Goal: Task Accomplishment & Management: Manage account settings

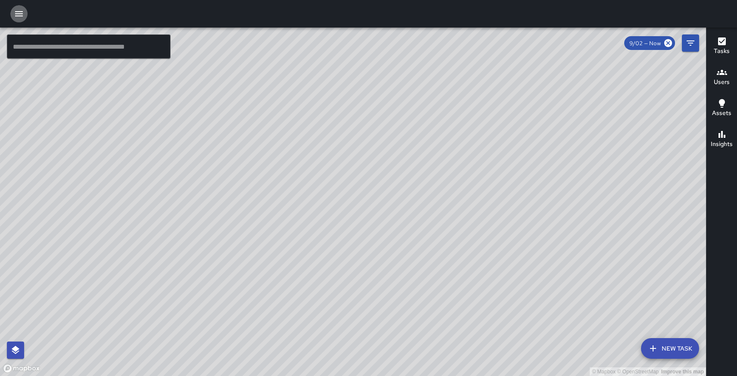
click at [17, 11] on icon "button" at bounding box center [19, 13] width 8 height 5
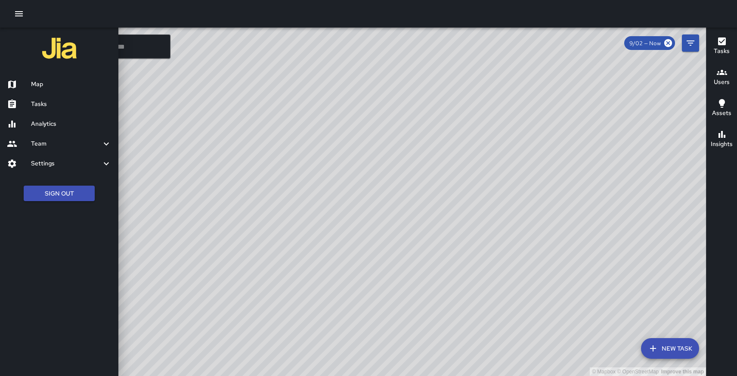
click at [36, 139] on h6 "Team" at bounding box center [66, 143] width 70 height 9
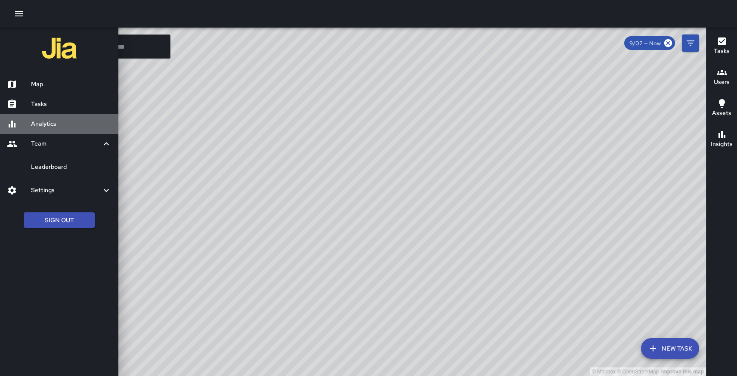
click at [46, 126] on h6 "Analytics" at bounding box center [71, 123] width 80 height 9
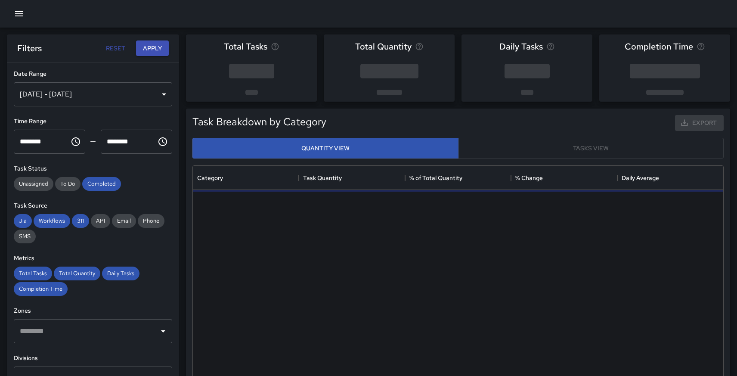
scroll to position [257, 530]
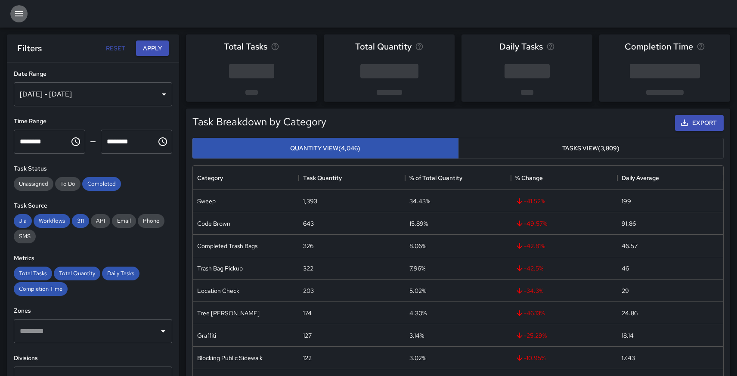
click at [15, 15] on icon "button" at bounding box center [19, 14] width 10 height 10
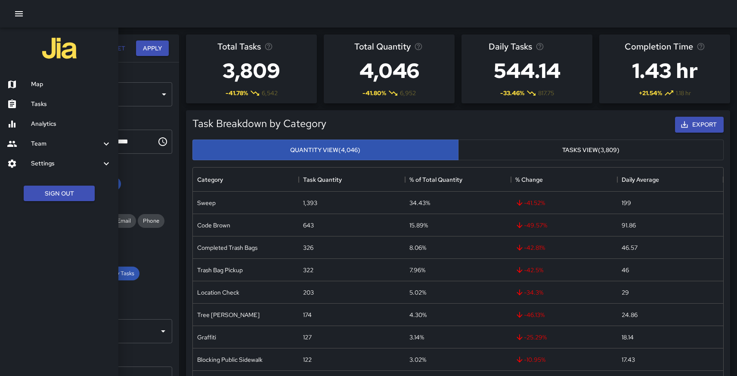
click at [36, 144] on h6 "Team" at bounding box center [66, 143] width 70 height 9
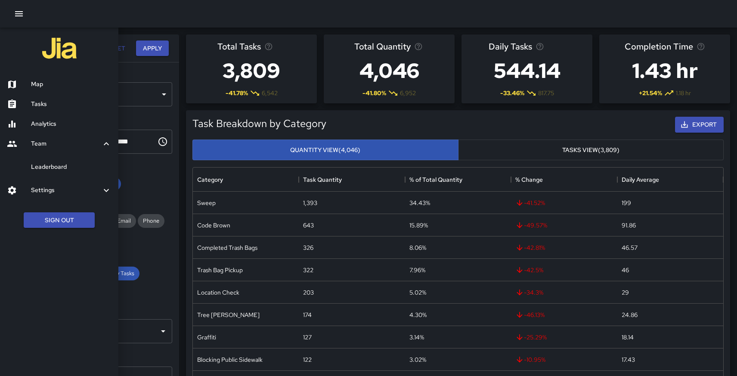
click at [47, 172] on div "Leaderboard" at bounding box center [59, 167] width 118 height 20
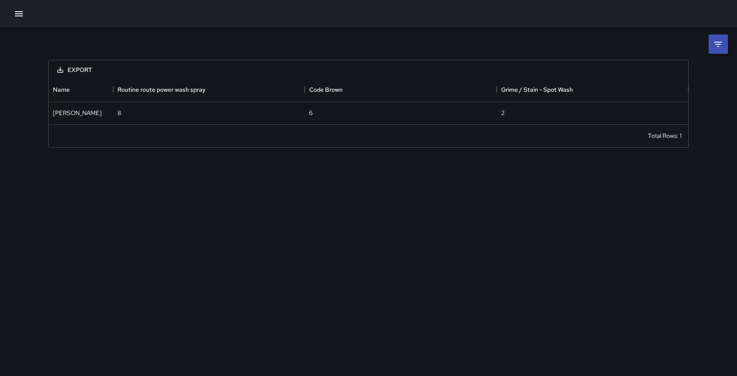
scroll to position [46, 640]
click at [720, 43] on icon at bounding box center [718, 44] width 10 height 10
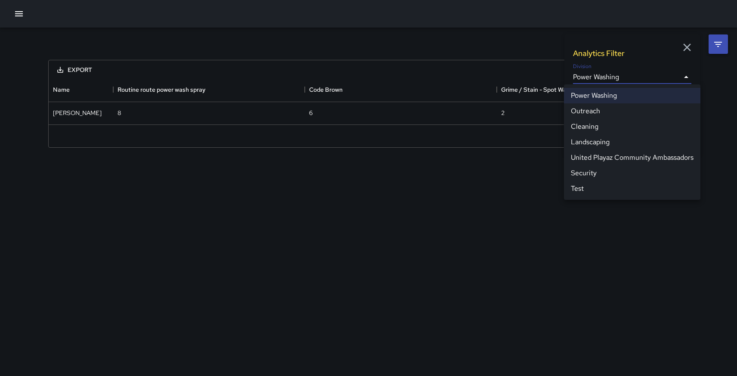
click at [689, 75] on body "**********" at bounding box center [368, 188] width 737 height 376
click at [596, 127] on li "Cleaning" at bounding box center [632, 126] width 136 height 15
type input "**********"
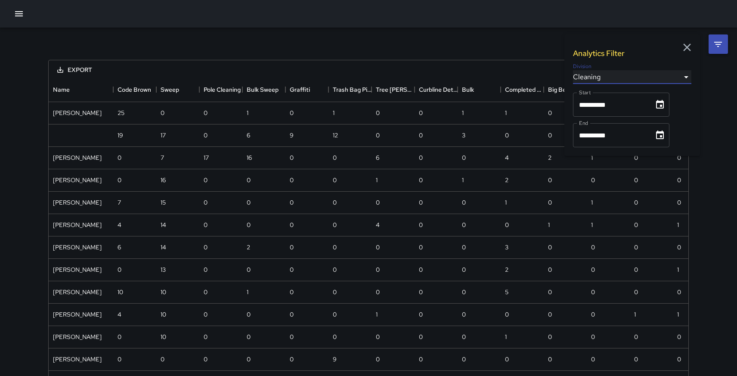
scroll to position [382, 640]
click at [668, 105] on button "Choose date, selected date is Sep 1, 2025" at bounding box center [659, 104] width 17 height 17
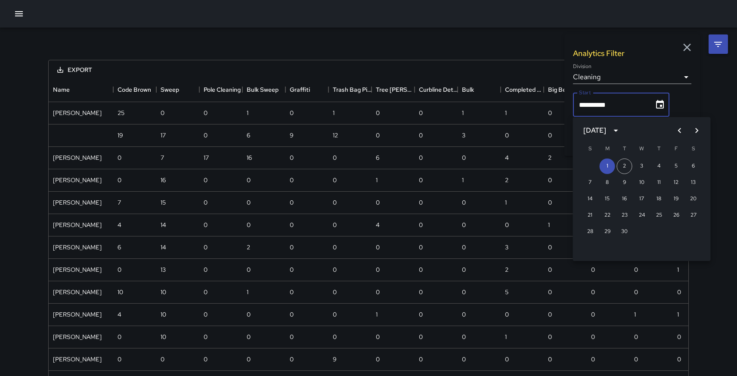
click at [681, 130] on icon "Previous month" at bounding box center [679, 130] width 10 height 10
click at [677, 167] on button "1" at bounding box center [675, 165] width 15 height 15
type input "**********"
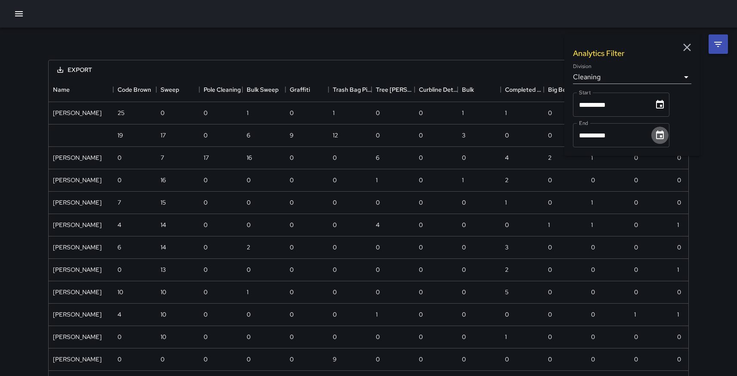
click at [662, 138] on icon "Choose date, selected date is Sep 30, 2025" at bounding box center [660, 135] width 10 height 10
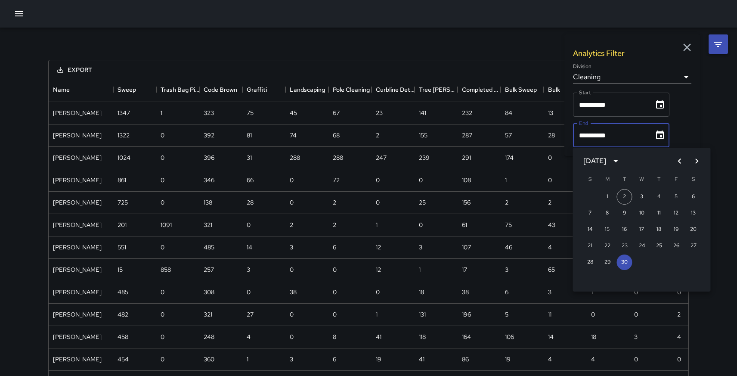
scroll to position [718, 640]
click at [679, 158] on icon "Previous month" at bounding box center [679, 161] width 10 height 10
click at [589, 278] on button "31" at bounding box center [589, 278] width 15 height 15
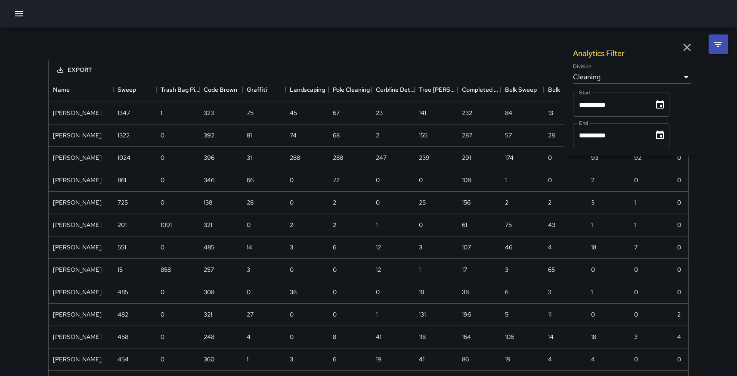
type input "**********"
click at [691, 49] on icon "button" at bounding box center [687, 47] width 13 height 13
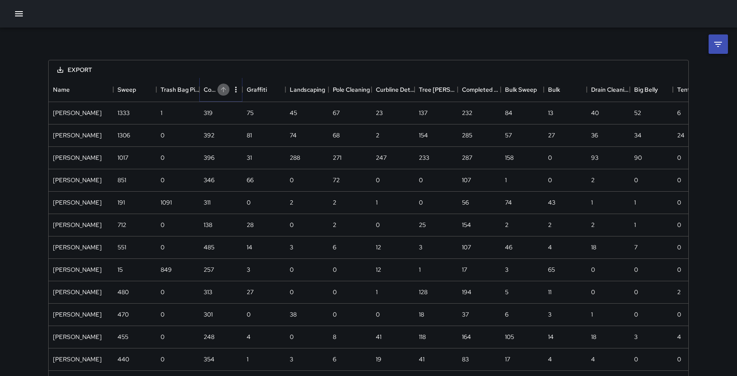
click at [227, 89] on icon "Sort" at bounding box center [224, 90] width 8 height 8
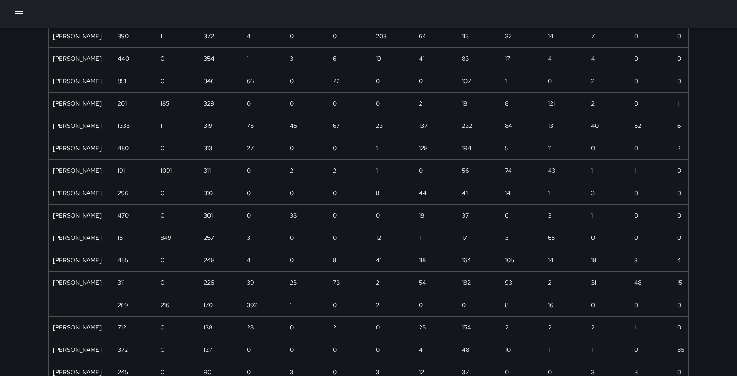
scroll to position [145, 0]
click at [84, 303] on div at bounding box center [81, 303] width 65 height 22
click at [159, 297] on div "216" at bounding box center [177, 303] width 43 height 22
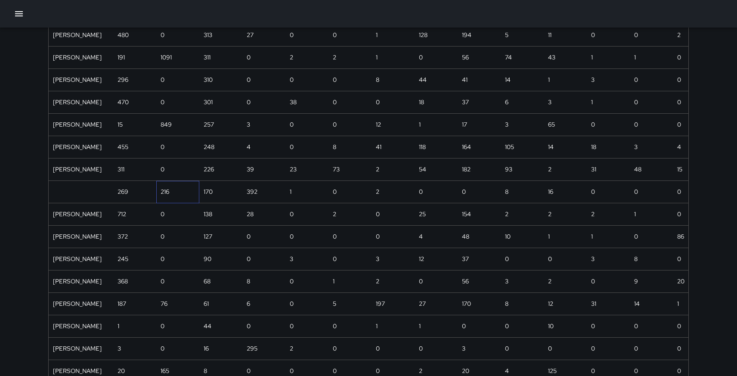
scroll to position [294, 0]
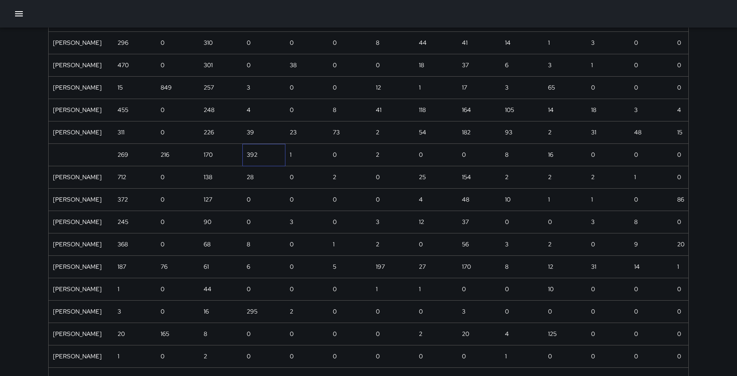
click at [266, 152] on div "392" at bounding box center [263, 155] width 43 height 22
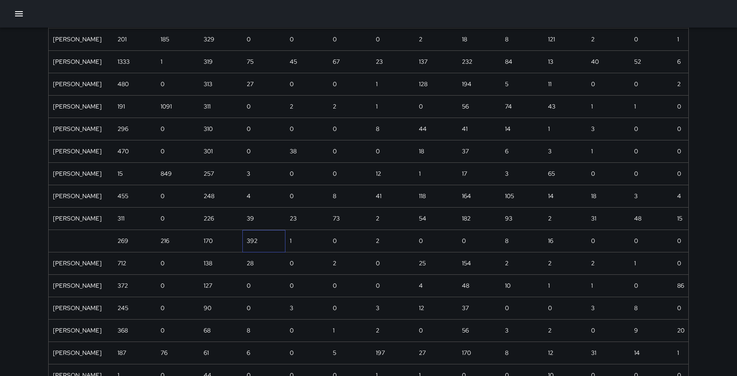
scroll to position [236, 0]
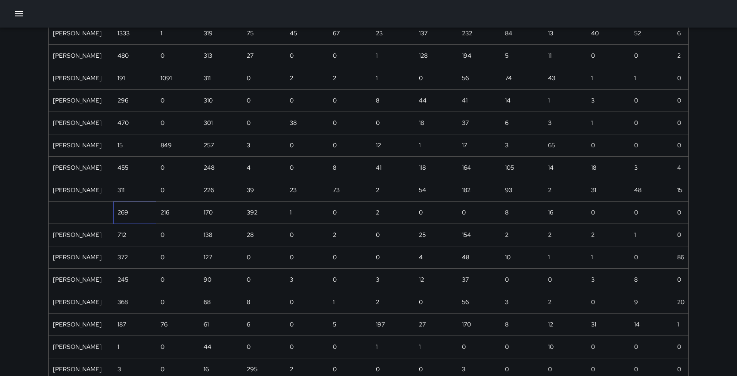
click at [127, 213] on div "269" at bounding box center [123, 212] width 11 height 9
click at [20, 15] on icon "button" at bounding box center [19, 13] width 8 height 5
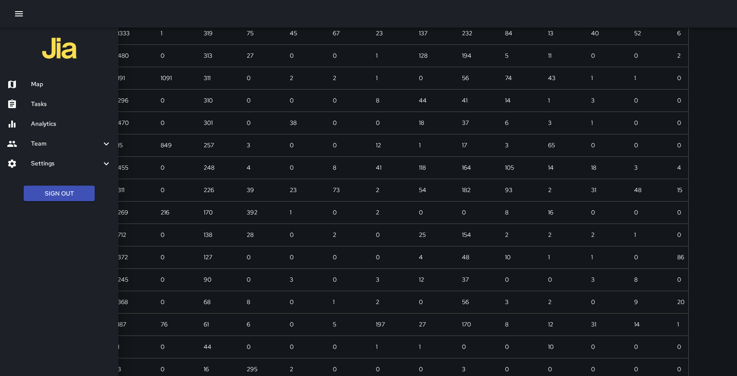
click at [46, 156] on div "Settings" at bounding box center [59, 164] width 118 height 20
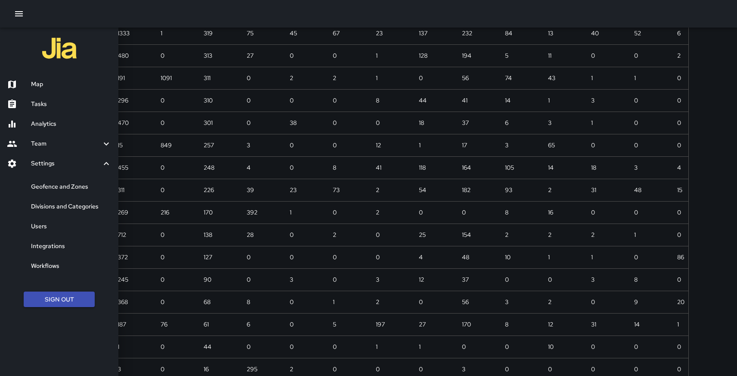
click at [37, 224] on h6 "Users" at bounding box center [71, 226] width 80 height 9
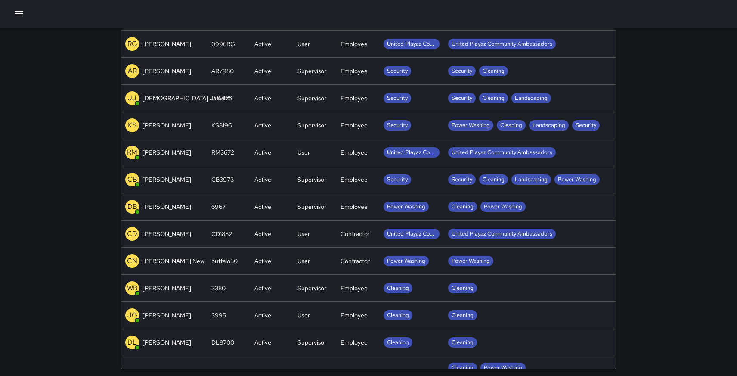
scroll to position [1605, 0]
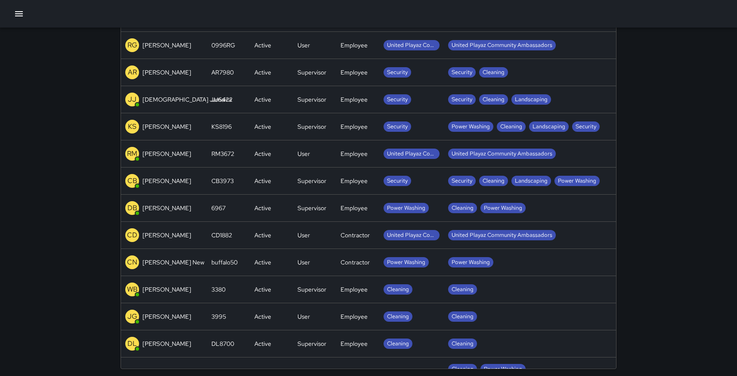
click at [171, 182] on p "[PERSON_NAME]" at bounding box center [166, 180] width 49 height 9
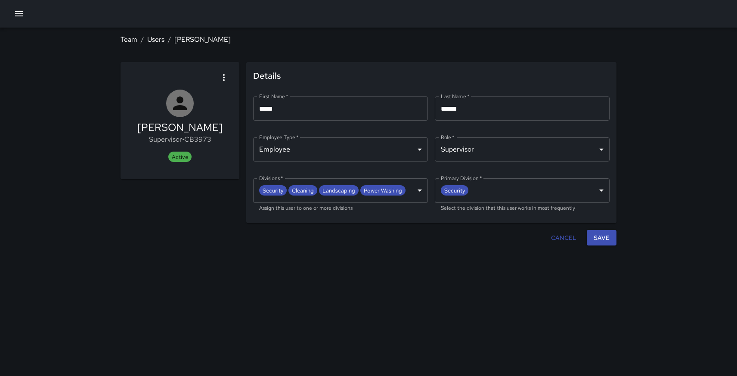
click at [418, 191] on body "**********" at bounding box center [368, 188] width 737 height 376
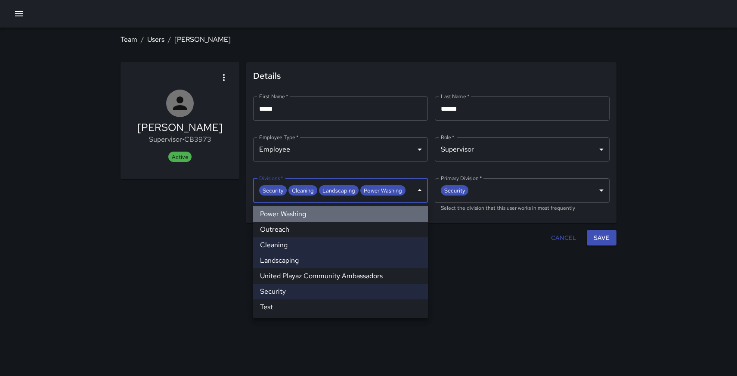
click at [318, 211] on li "Power Washing" at bounding box center [340, 213] width 175 height 15
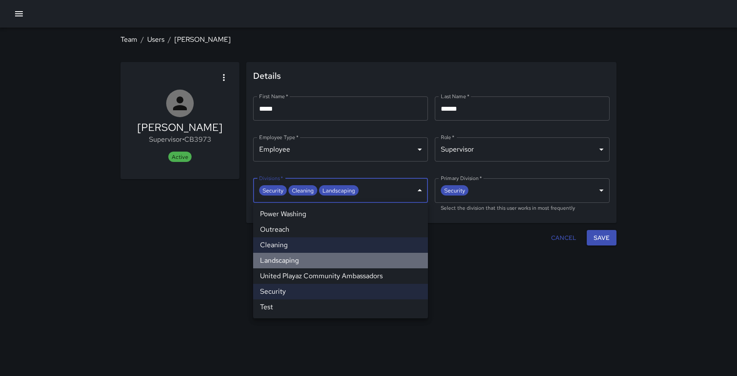
click at [291, 258] on li "Landscaping" at bounding box center [340, 260] width 175 height 15
type input "**********"
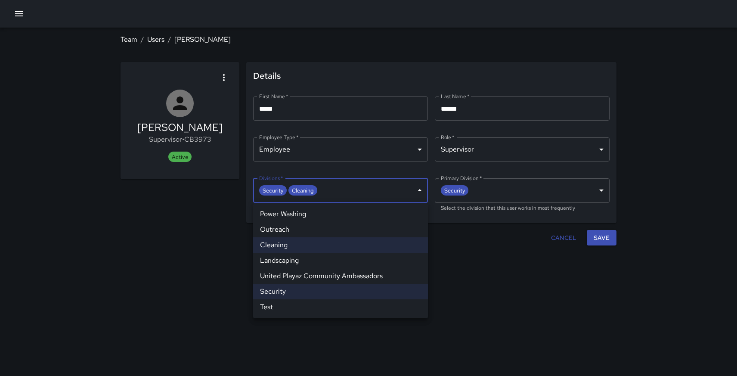
click at [524, 250] on div at bounding box center [368, 188] width 737 height 376
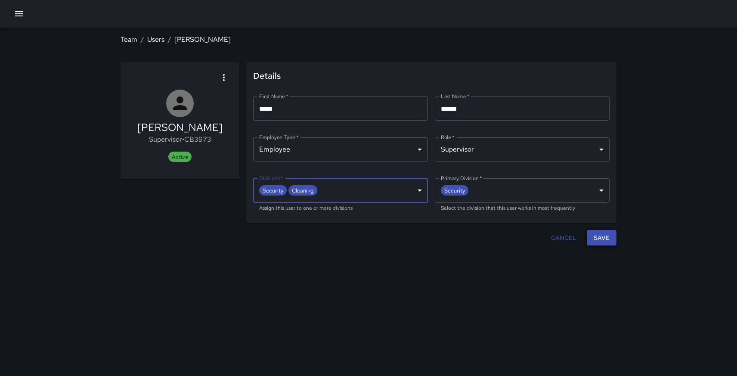
click at [609, 237] on button "Save" at bounding box center [602, 238] width 30 height 16
click at [22, 10] on icon "button" at bounding box center [19, 14] width 10 height 10
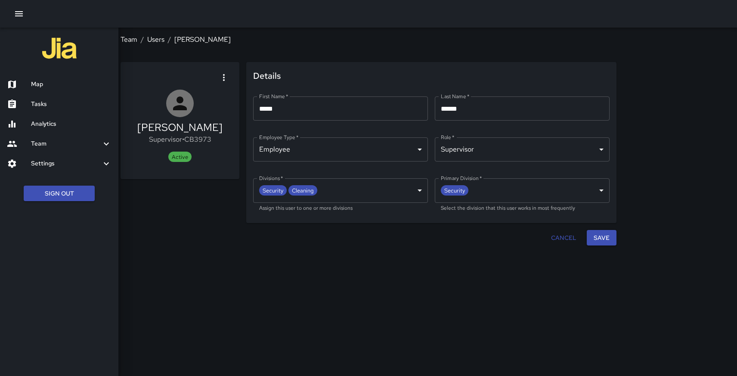
click at [150, 41] on div at bounding box center [368, 188] width 737 height 376
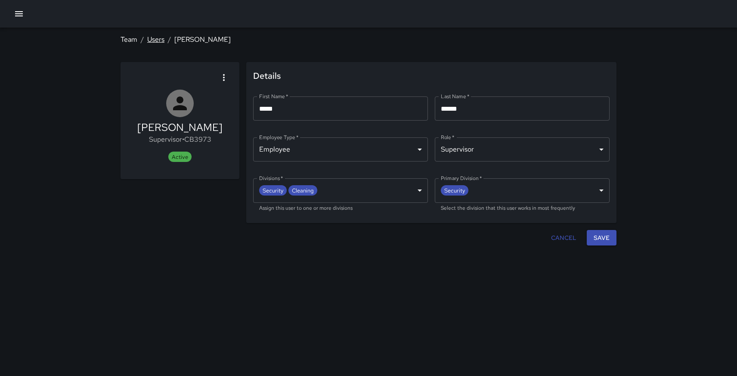
click at [156, 40] on link "Users" at bounding box center [155, 39] width 17 height 9
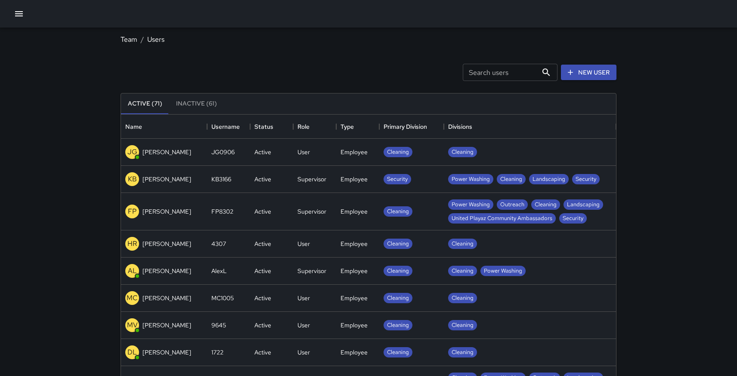
scroll to position [387, 495]
click at [84, 231] on div "Team / Users Search users Search users New User Active (71) Inactive (61) Name …" at bounding box center [368, 254] width 737 height 509
click at [154, 184] on div "KB [PERSON_NAME]" at bounding box center [158, 179] width 66 height 14
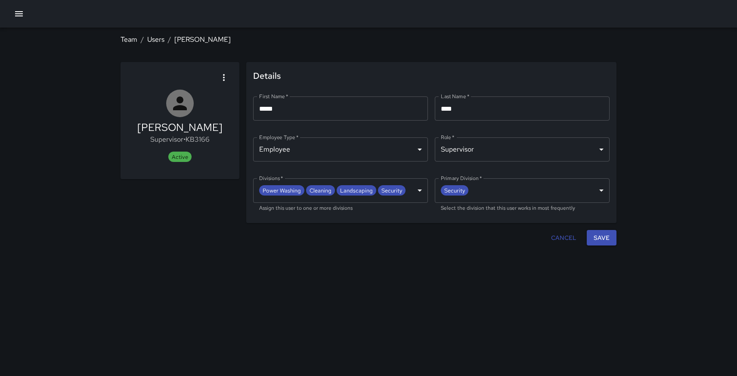
click at [418, 190] on body "**********" at bounding box center [368, 188] width 737 height 376
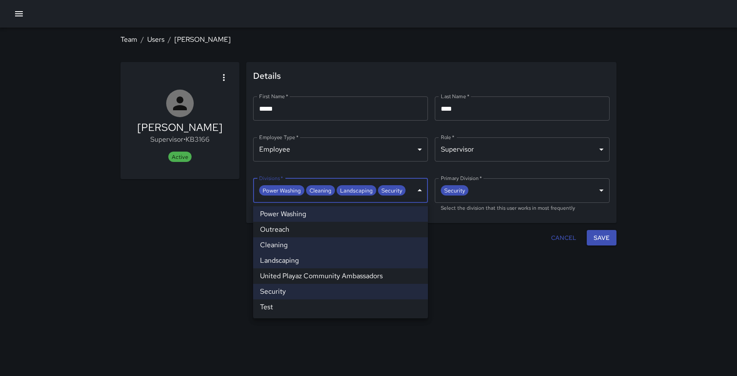
click at [297, 259] on li "Landscaping" at bounding box center [340, 260] width 175 height 15
click at [308, 214] on li "Power Washing" at bounding box center [340, 213] width 175 height 15
type input "**********"
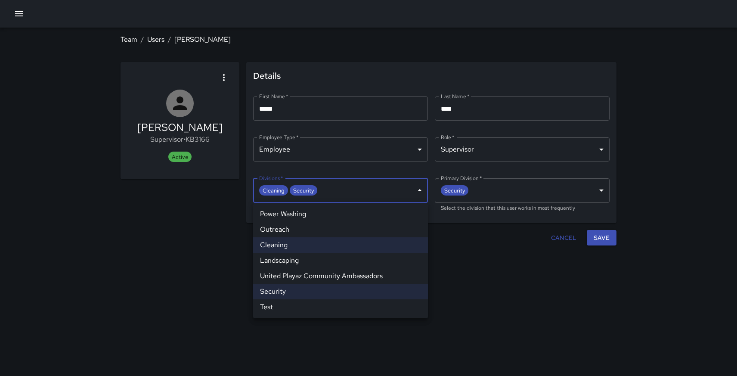
click at [601, 238] on div at bounding box center [368, 188] width 737 height 376
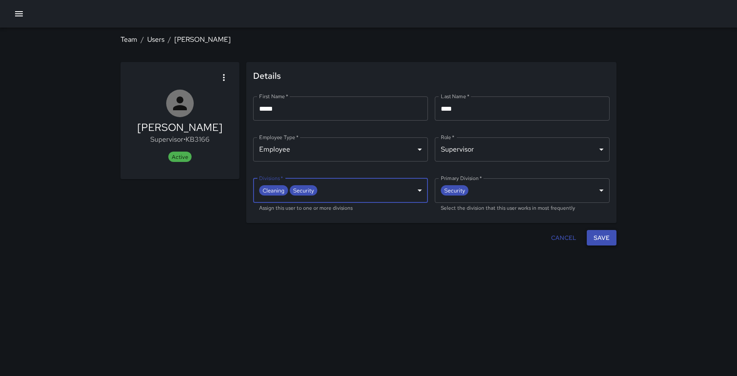
click at [599, 239] on button "Save" at bounding box center [602, 238] width 30 height 16
click at [155, 37] on link "Users" at bounding box center [155, 39] width 17 height 9
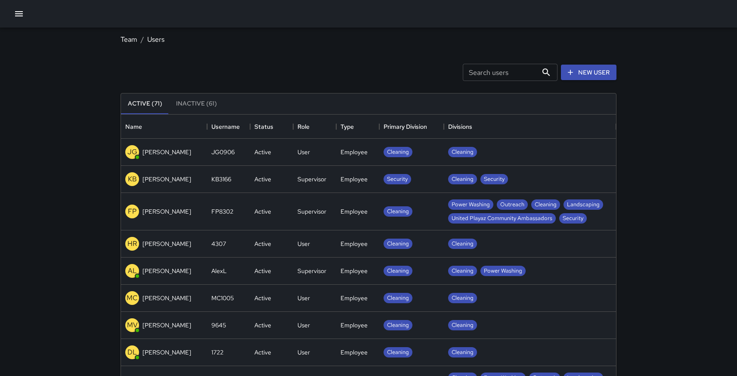
scroll to position [387, 495]
click at [191, 296] on p "[PERSON_NAME]" at bounding box center [166, 298] width 49 height 9
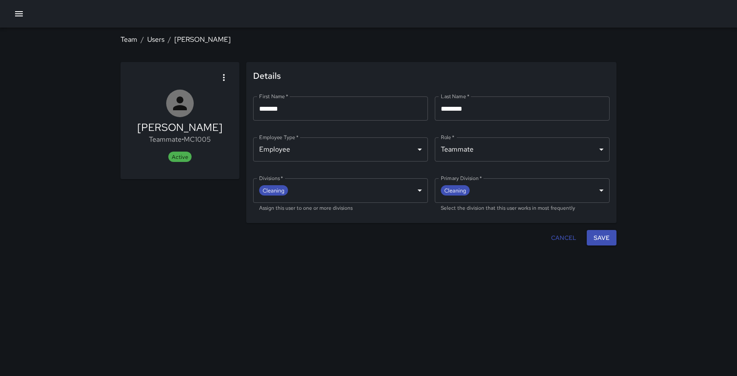
click at [225, 84] on button "button" at bounding box center [223, 77] width 17 height 17
click at [209, 100] on span "Deactivate user" at bounding box center [201, 101] width 49 height 10
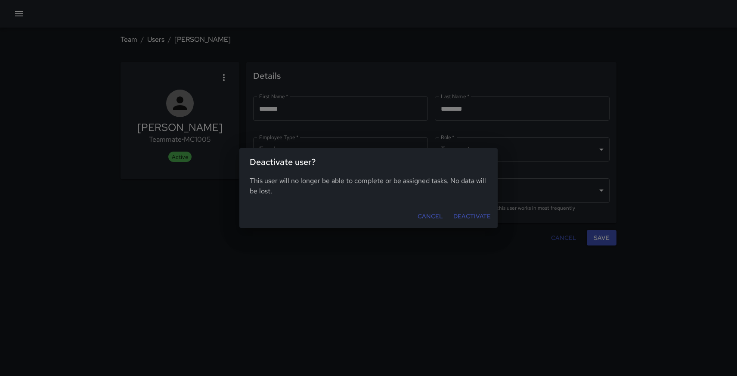
click at [475, 217] on button "Deactivate" at bounding box center [472, 216] width 44 height 16
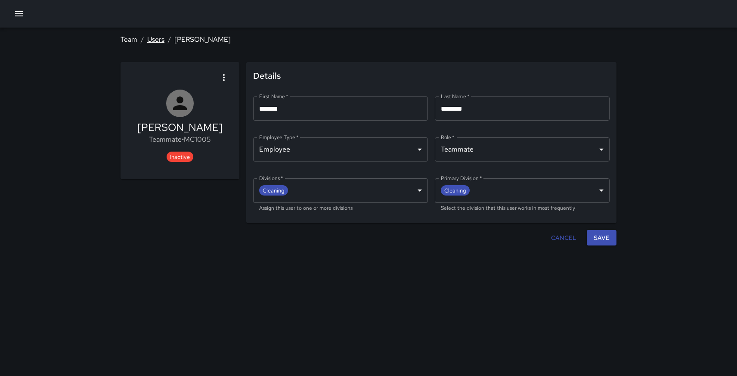
click at [155, 39] on link "Users" at bounding box center [155, 39] width 17 height 9
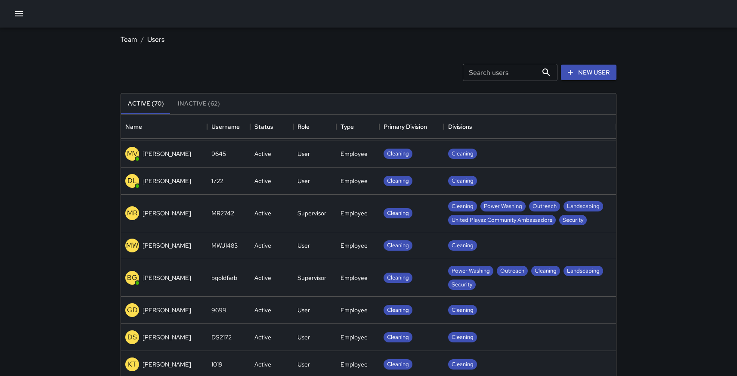
scroll to position [149, 0]
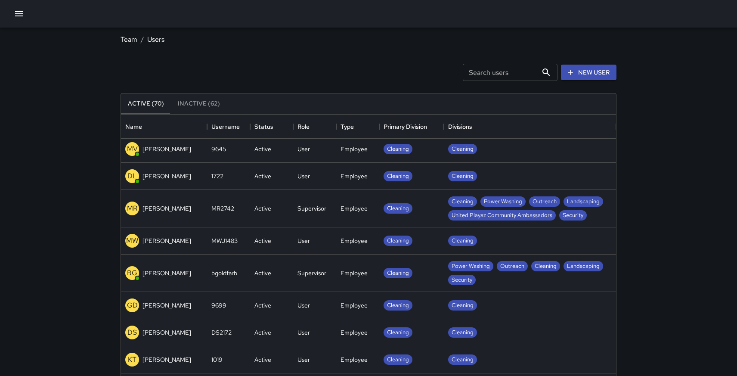
click at [173, 238] on p "[PERSON_NAME]" at bounding box center [166, 240] width 49 height 9
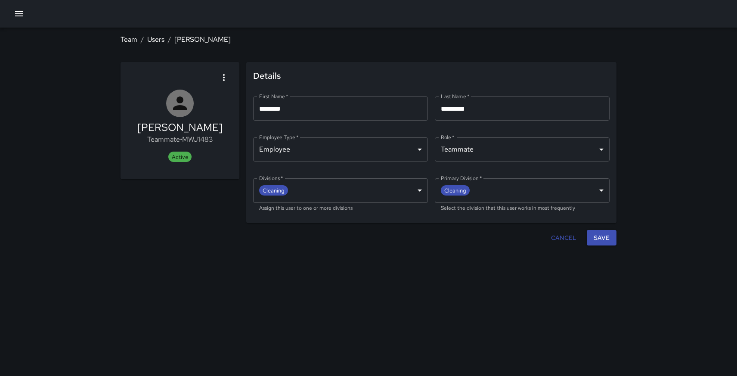
click at [223, 76] on icon "button" at bounding box center [224, 77] width 10 height 10
click at [207, 98] on span "Deactivate user" at bounding box center [201, 101] width 49 height 10
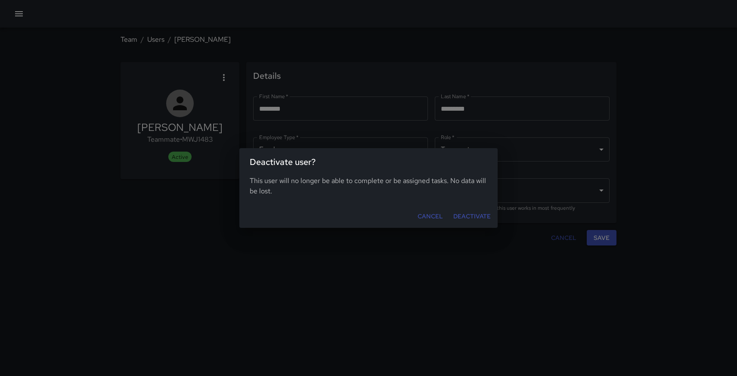
click at [471, 218] on button "Deactivate" at bounding box center [472, 216] width 44 height 16
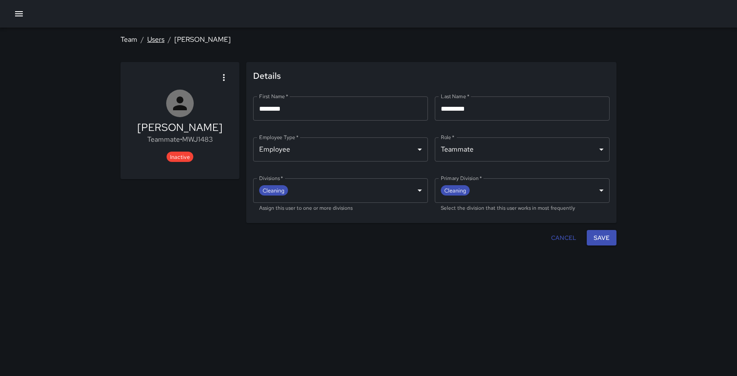
click at [157, 36] on link "Users" at bounding box center [155, 39] width 17 height 9
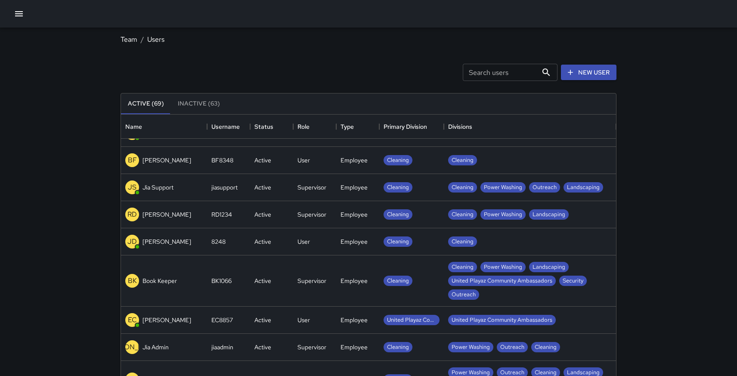
scroll to position [458, 0]
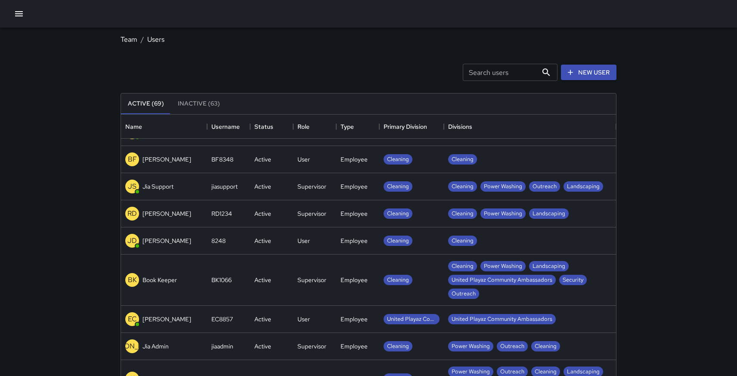
click at [179, 240] on p "[PERSON_NAME]" at bounding box center [166, 240] width 49 height 9
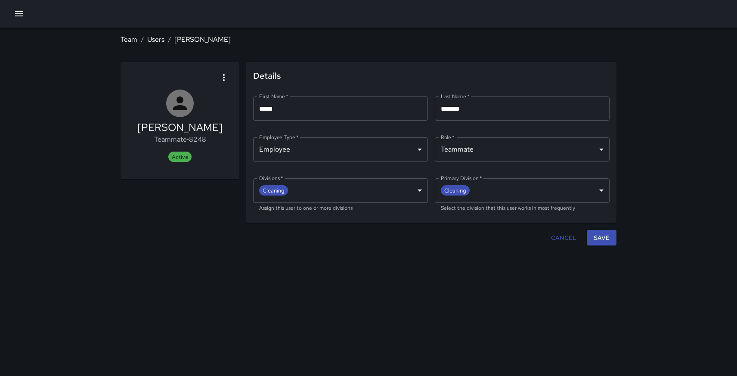
click at [226, 73] on icon "button" at bounding box center [224, 77] width 10 height 10
click at [210, 95] on li "Deactivate user" at bounding box center [201, 100] width 62 height 15
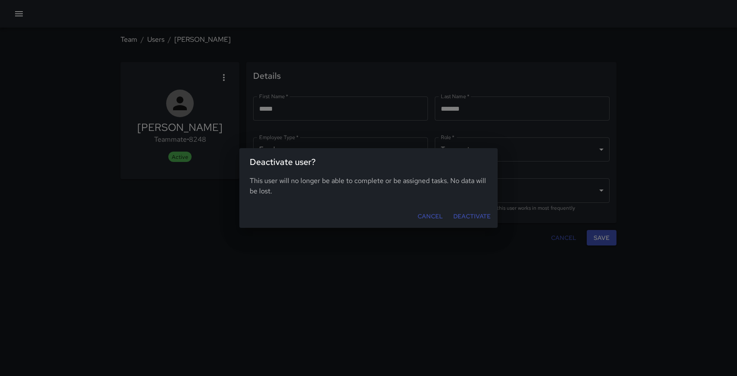
click at [479, 217] on button "Deactivate" at bounding box center [472, 216] width 44 height 16
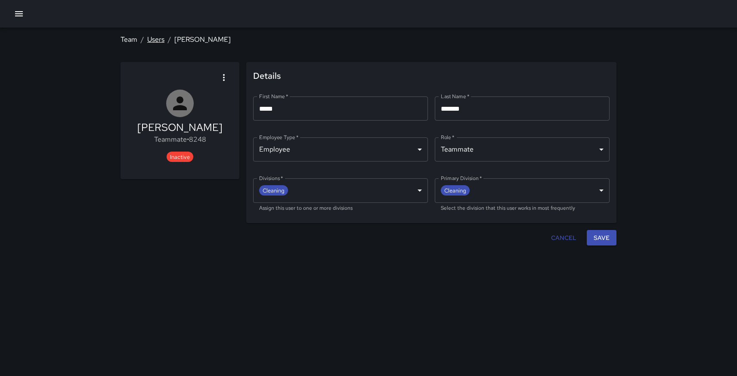
click at [158, 39] on link "Users" at bounding box center [155, 39] width 17 height 9
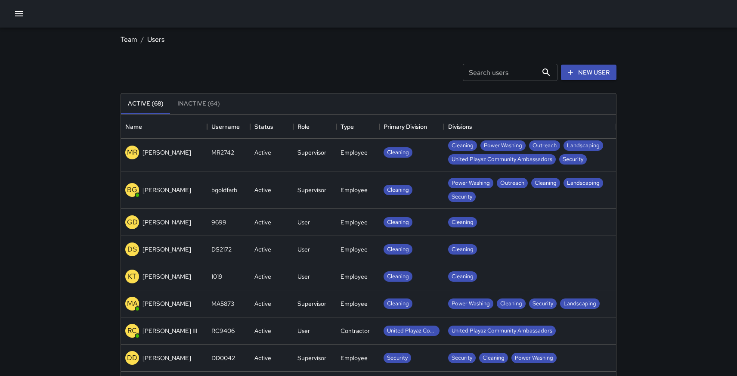
scroll to position [205, 0]
click at [171, 221] on p "[PERSON_NAME]" at bounding box center [166, 221] width 49 height 9
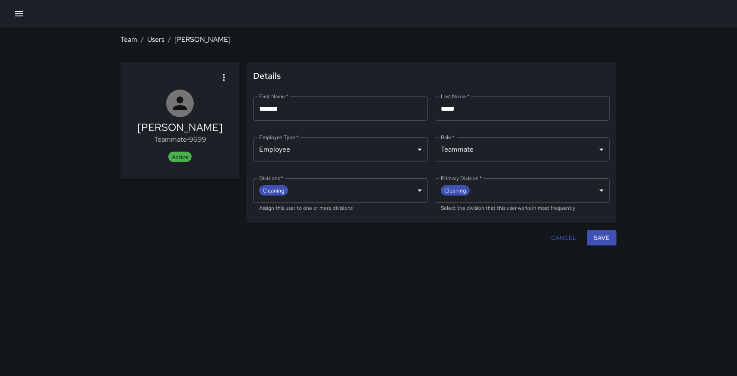
click at [225, 73] on icon "button" at bounding box center [224, 77] width 10 height 10
click at [213, 100] on span "Deactivate user" at bounding box center [201, 101] width 49 height 10
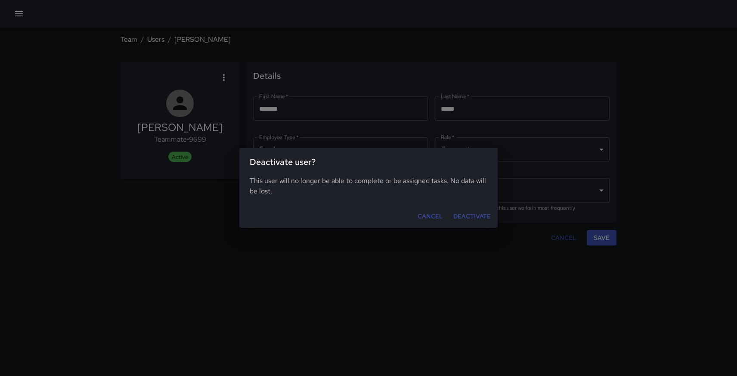
click at [472, 217] on button "Deactivate" at bounding box center [472, 216] width 44 height 16
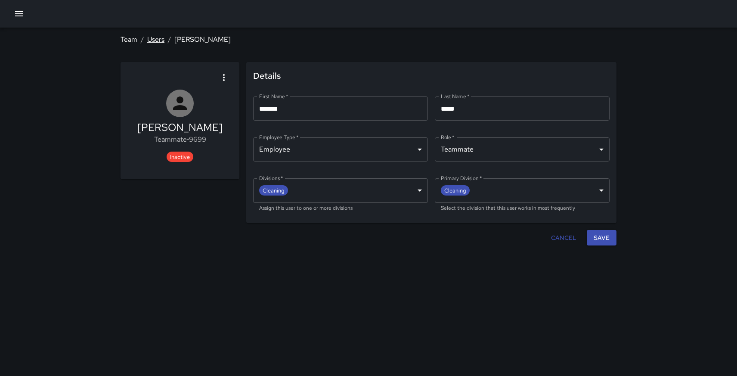
click at [160, 40] on link "Users" at bounding box center [155, 39] width 17 height 9
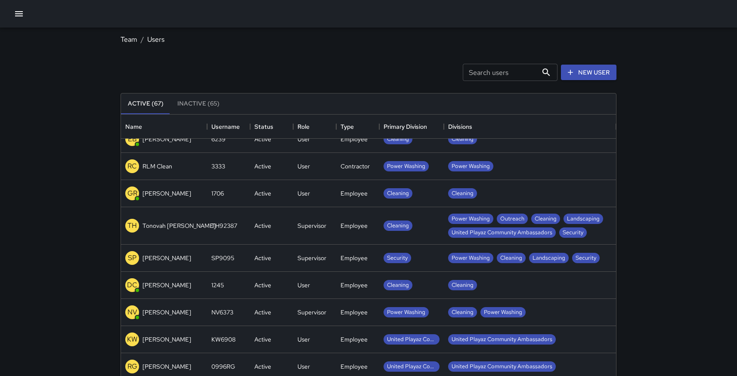
scroll to position [1313, 0]
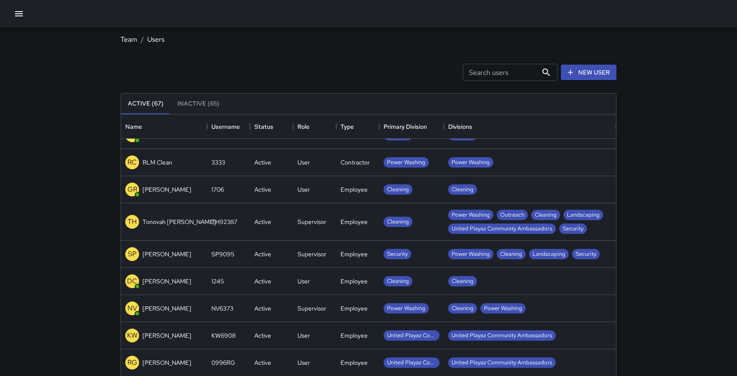
click at [186, 256] on div "SP [PERSON_NAME]" at bounding box center [164, 254] width 86 height 27
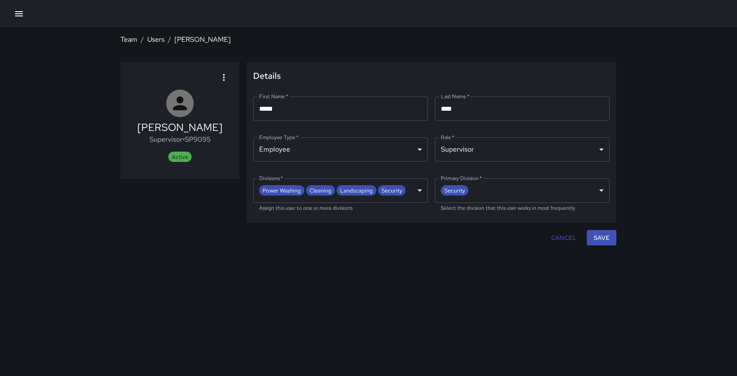
click at [421, 188] on body "**********" at bounding box center [368, 188] width 737 height 376
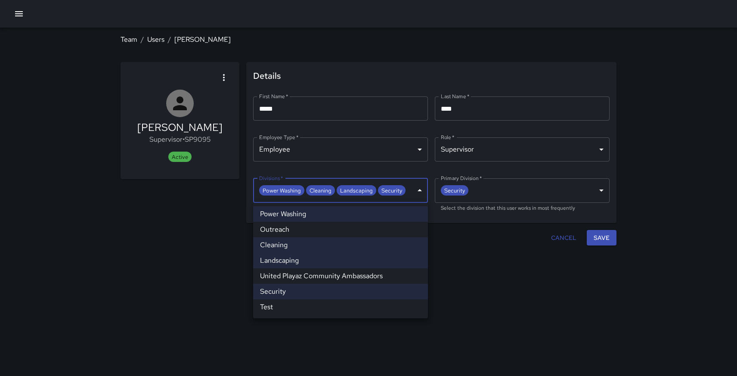
click at [358, 190] on div at bounding box center [368, 188] width 737 height 376
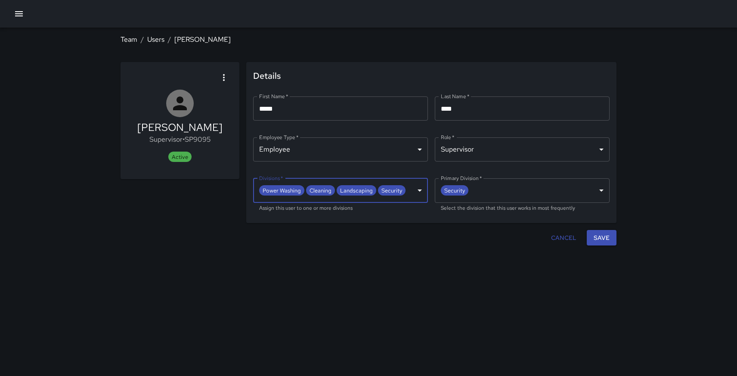
click at [358, 190] on body "**********" at bounding box center [368, 188] width 737 height 376
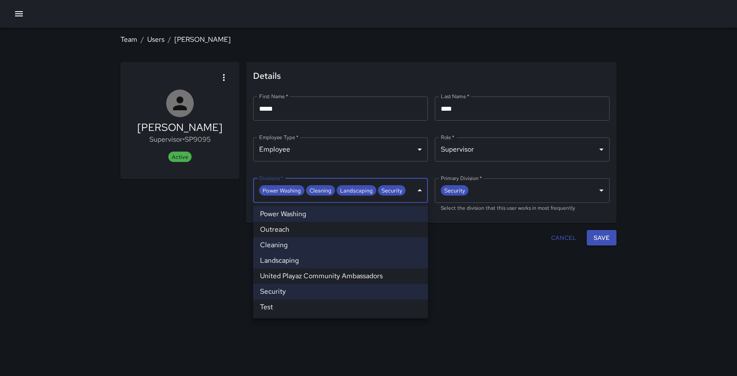
click at [287, 190] on div at bounding box center [368, 188] width 737 height 376
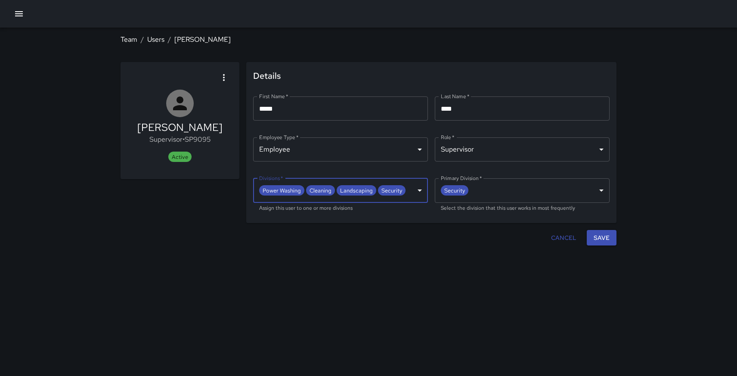
click at [421, 191] on body "**********" at bounding box center [368, 188] width 737 height 376
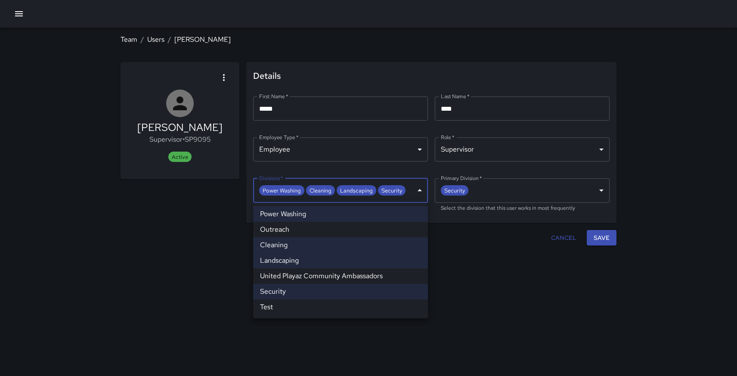
click at [345, 217] on li "Power Washing" at bounding box center [340, 213] width 175 height 15
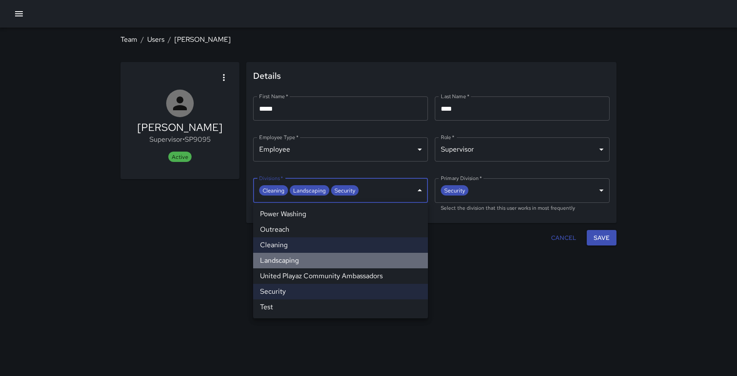
click at [315, 262] on li "Landscaping" at bounding box center [340, 260] width 175 height 15
type input "**********"
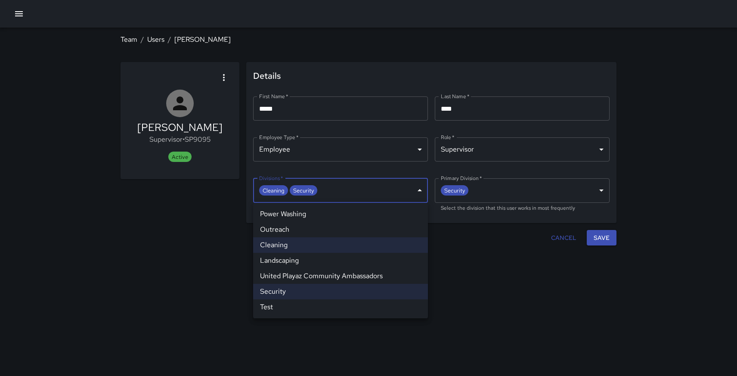
click at [214, 211] on div at bounding box center [368, 188] width 737 height 376
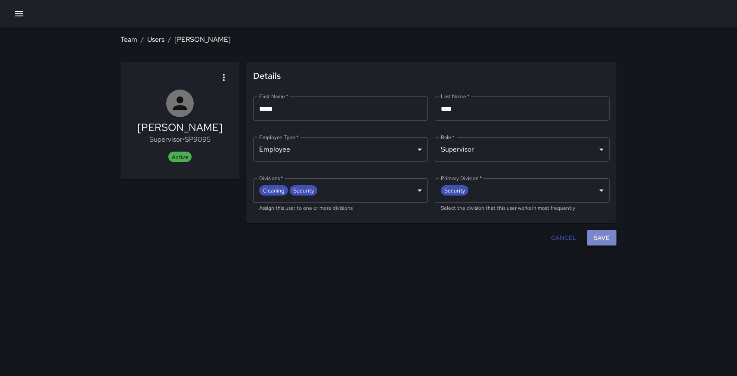
click at [609, 236] on button "Save" at bounding box center [602, 238] width 30 height 16
click at [157, 37] on link "Users" at bounding box center [155, 39] width 17 height 9
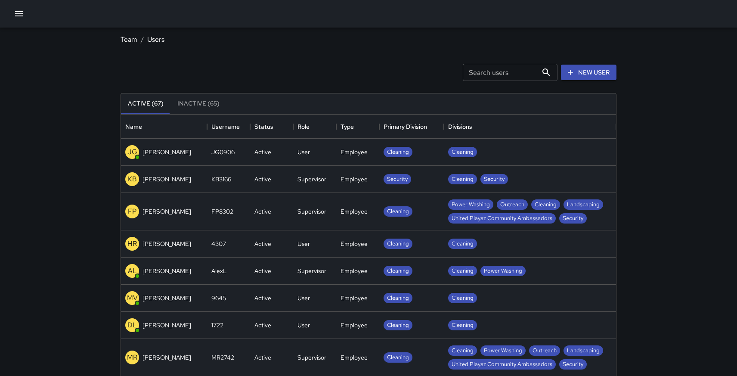
click at [157, 37] on link "Users" at bounding box center [155, 39] width 17 height 9
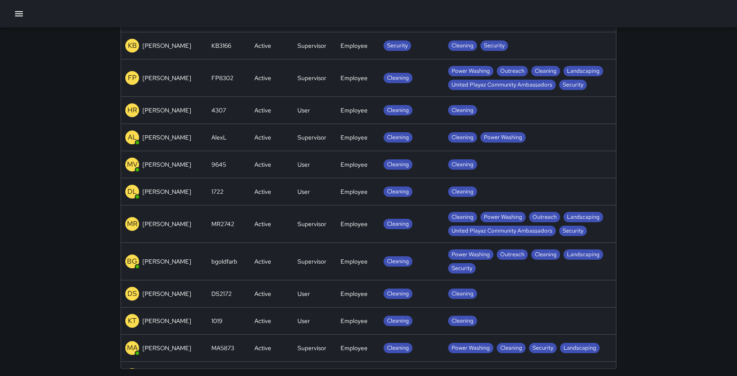
click at [15, 16] on icon "button" at bounding box center [19, 14] width 10 height 10
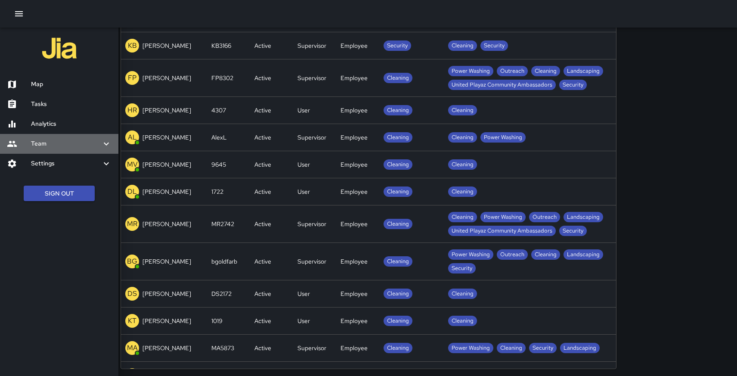
click at [42, 145] on h6 "Team" at bounding box center [66, 143] width 70 height 9
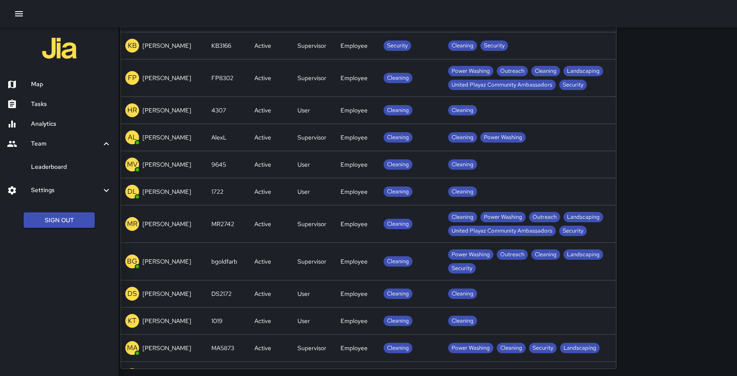
click at [43, 164] on h6 "Leaderboard" at bounding box center [71, 166] width 80 height 9
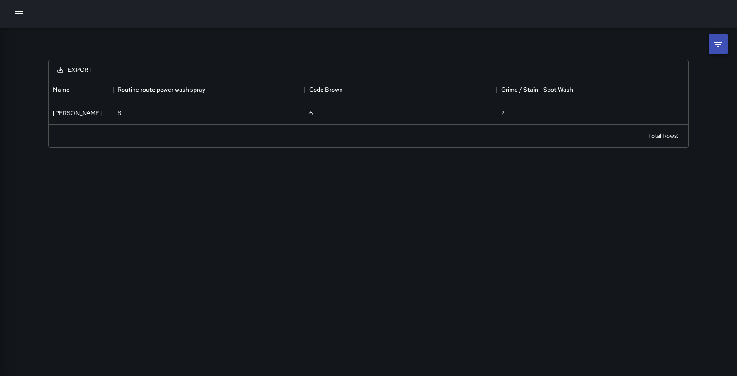
scroll to position [46, 640]
click at [724, 46] on li at bounding box center [717, 43] width 19 height 19
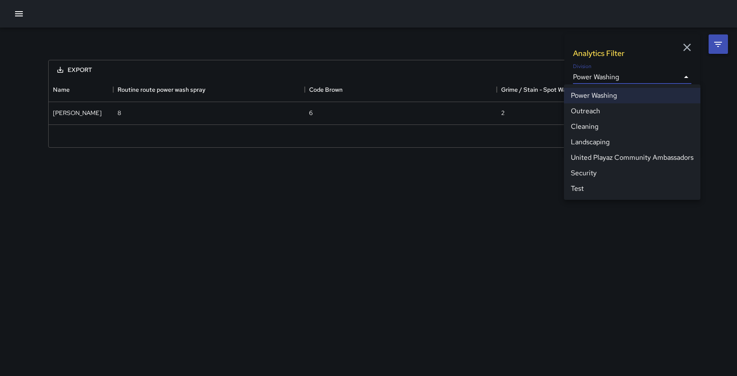
click at [665, 80] on body "**********" at bounding box center [368, 188] width 737 height 376
click at [600, 126] on li "Cleaning" at bounding box center [632, 126] width 136 height 15
type input "**********"
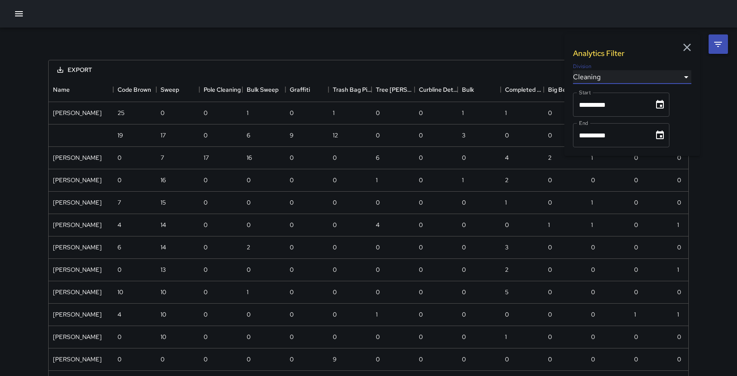
scroll to position [382, 640]
click at [362, 34] on div "**********" at bounding box center [368, 261] width 661 height 466
click at [665, 135] on icon "Choose date, selected date is Sep 30, 2025" at bounding box center [660, 135] width 10 height 10
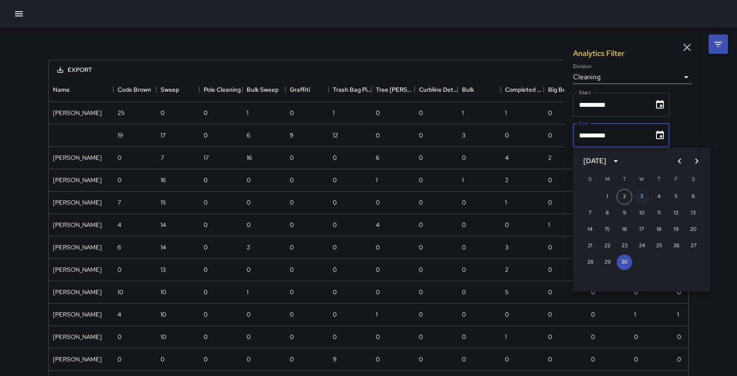
click at [640, 195] on button "3" at bounding box center [641, 196] width 15 height 15
type input "**********"
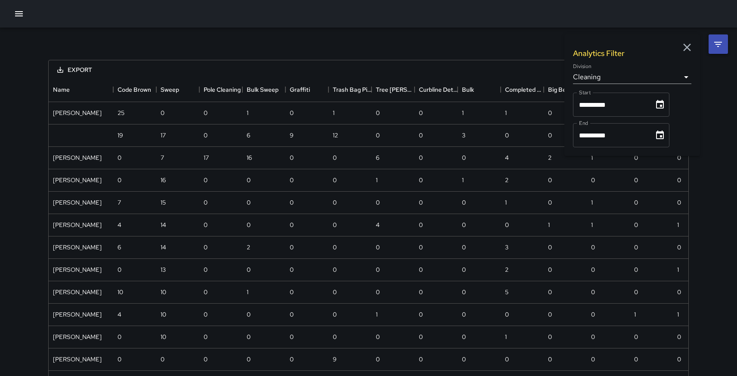
click at [480, 38] on div "**********" at bounding box center [368, 261] width 661 height 466
click at [688, 45] on icon "button" at bounding box center [687, 47] width 13 height 13
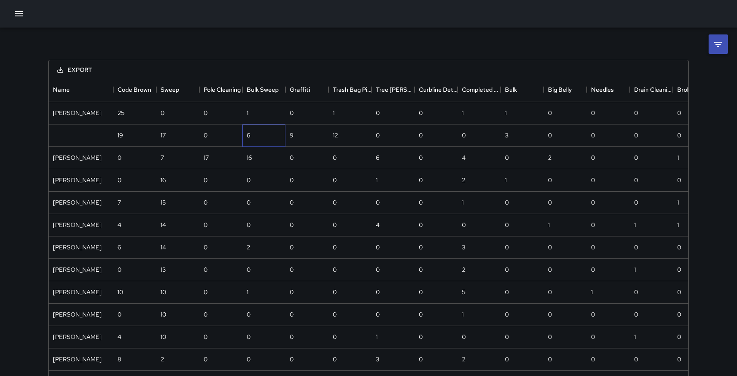
click at [262, 139] on div "6" at bounding box center [263, 135] width 43 height 22
click at [99, 134] on div at bounding box center [81, 135] width 65 height 22
click at [80, 131] on div at bounding box center [81, 135] width 65 height 22
click at [56, 70] on icon "Export" at bounding box center [60, 70] width 8 height 8
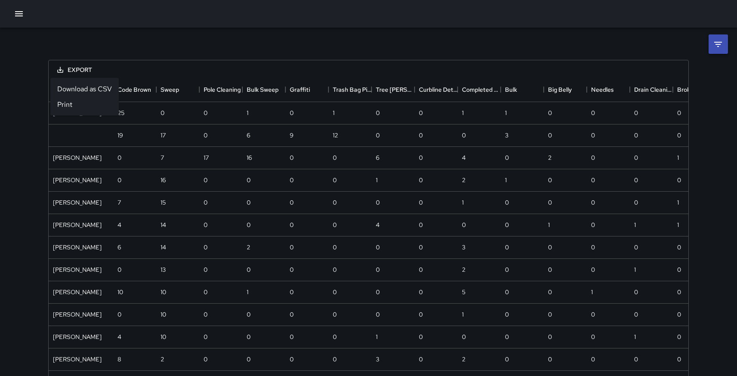
click at [67, 87] on li "Download as CSV" at bounding box center [84, 88] width 68 height 15
click at [19, 15] on icon "button" at bounding box center [19, 14] width 10 height 10
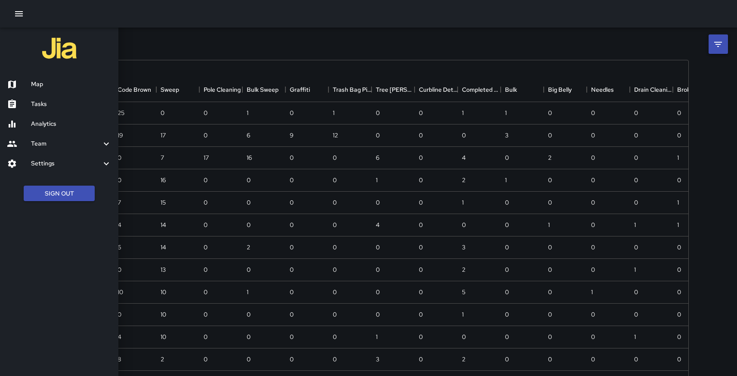
click at [32, 84] on h6 "Map" at bounding box center [71, 84] width 80 height 9
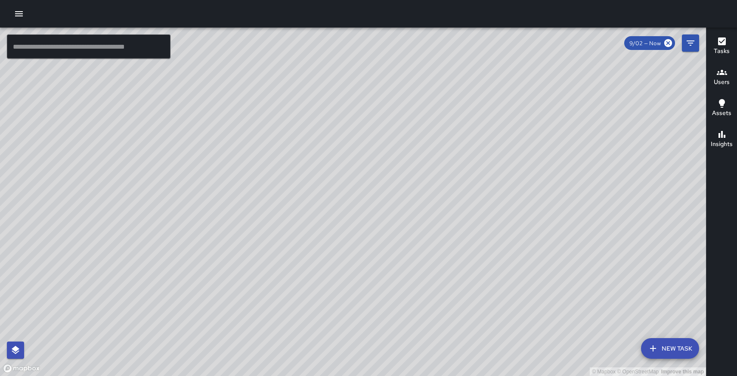
click at [724, 72] on icon "button" at bounding box center [722, 72] width 10 height 5
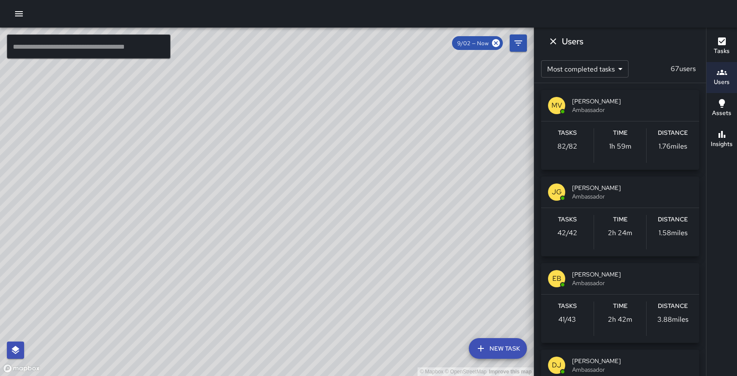
click at [19, 12] on icon "button" at bounding box center [19, 13] width 8 height 5
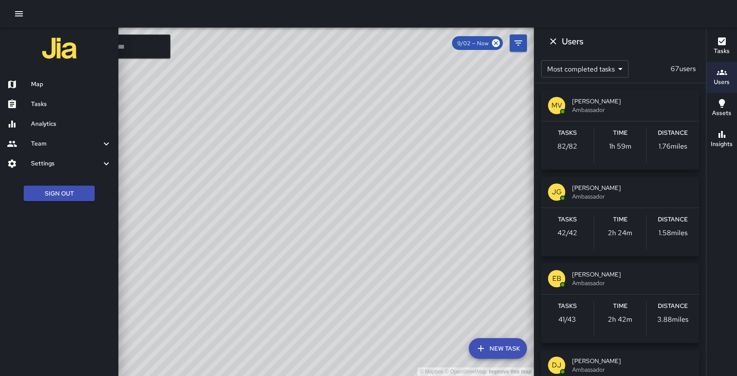
click at [38, 136] on div "Team" at bounding box center [59, 144] width 118 height 20
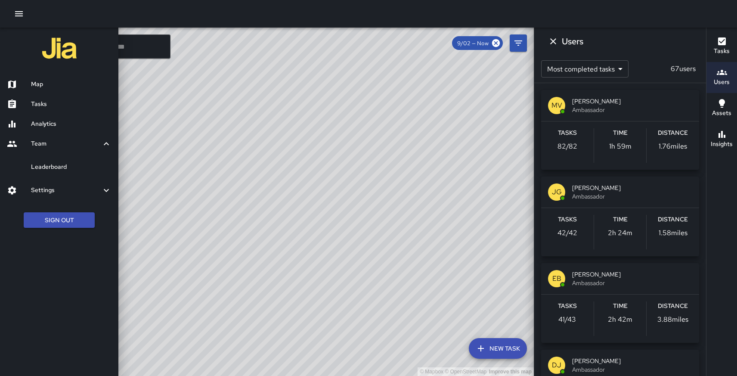
click at [41, 161] on div "Leaderboard" at bounding box center [59, 167] width 118 height 20
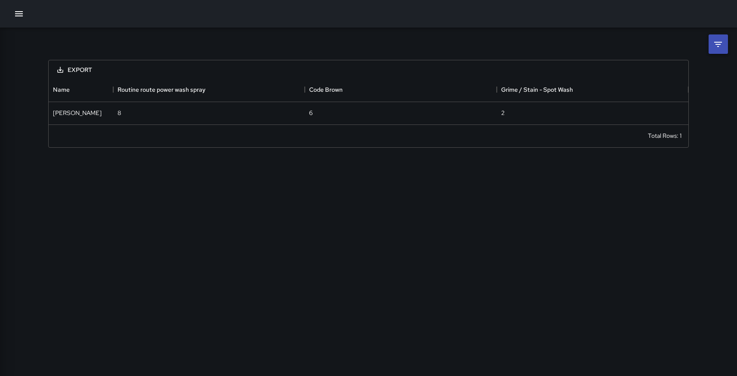
scroll to position [46, 640]
click at [719, 42] on icon at bounding box center [718, 44] width 8 height 5
click at [690, 76] on body "**********" at bounding box center [368, 188] width 737 height 376
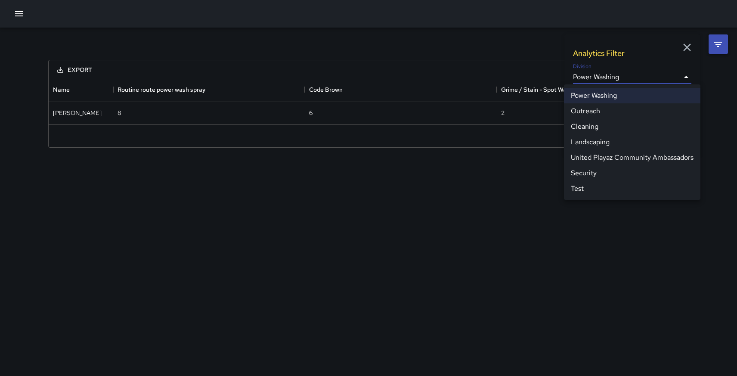
click at [593, 130] on li "Cleaning" at bounding box center [632, 126] width 136 height 15
type input "**********"
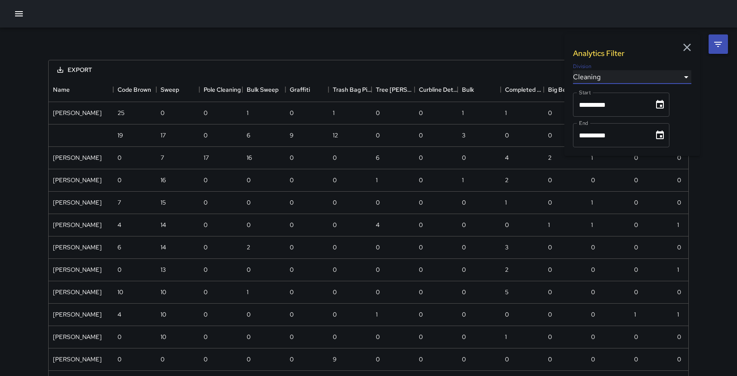
scroll to position [382, 640]
click at [664, 101] on icon "Choose date, selected date is Sep 1, 2025" at bounding box center [660, 104] width 8 height 9
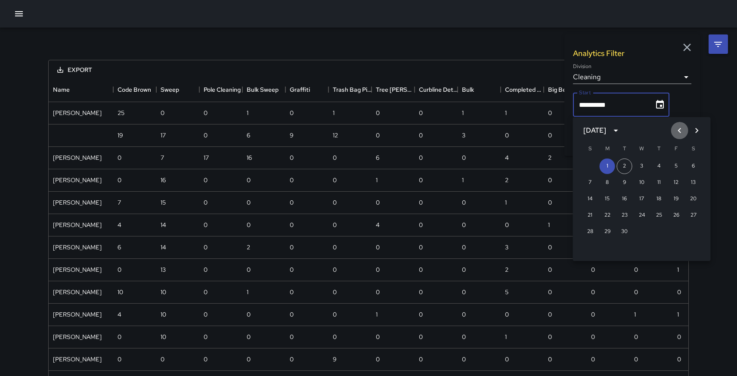
click at [679, 128] on icon "Previous month" at bounding box center [679, 130] width 10 height 10
click at [674, 164] on button "1" at bounding box center [675, 165] width 15 height 15
type input "**********"
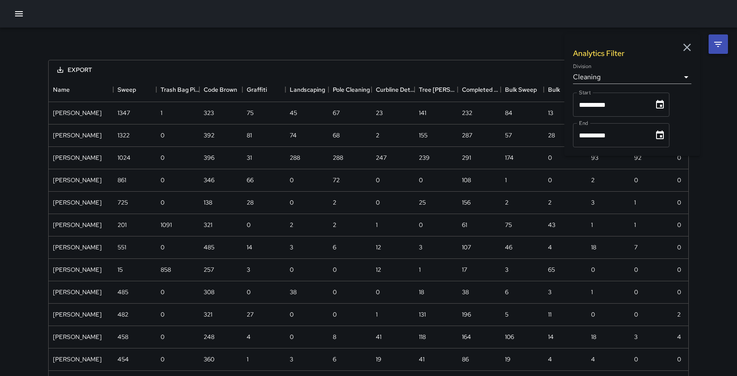
click at [665, 135] on icon "Choose date, selected date is Sep 30, 2025" at bounding box center [660, 135] width 10 height 10
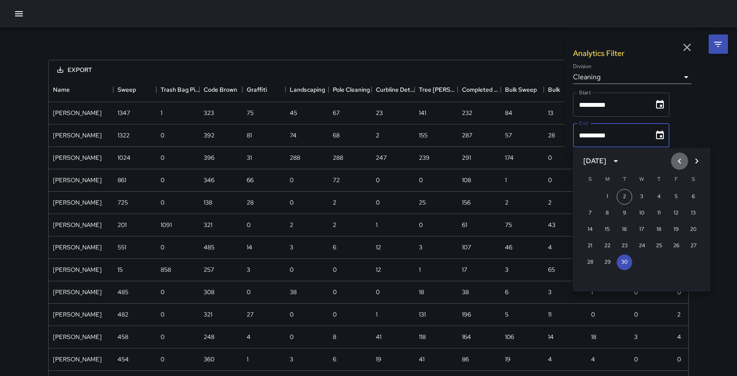
click at [678, 161] on icon "Previous month" at bounding box center [679, 161] width 10 height 10
click at [589, 277] on button "31" at bounding box center [589, 278] width 15 height 15
type input "**********"
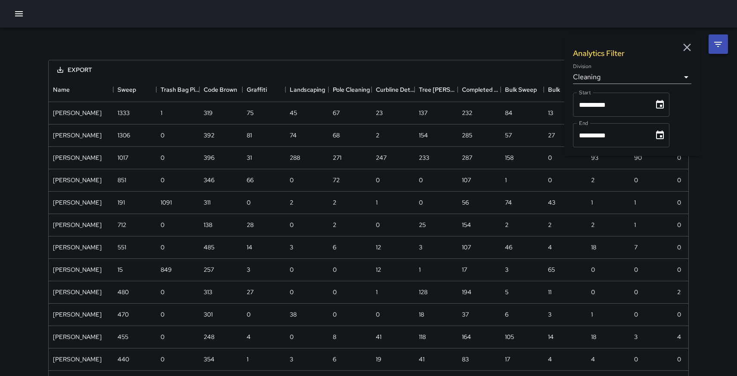
click at [687, 45] on icon "button" at bounding box center [687, 47] width 13 height 13
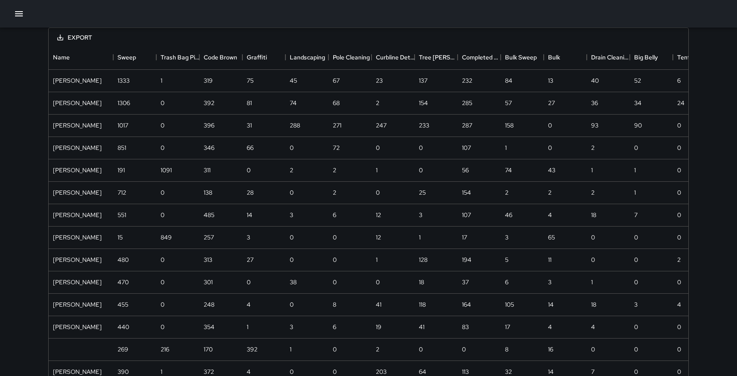
scroll to position [25, 0]
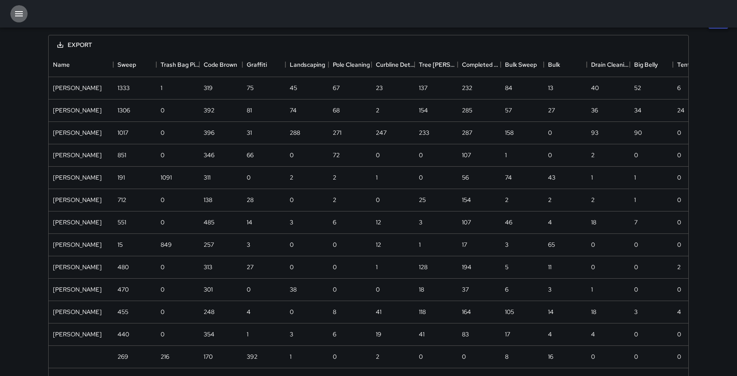
click at [15, 12] on icon "button" at bounding box center [19, 14] width 10 height 10
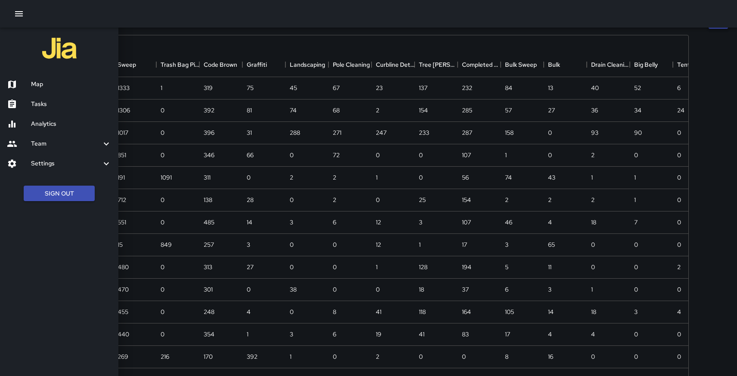
click at [36, 125] on h6 "Analytics" at bounding box center [71, 123] width 80 height 9
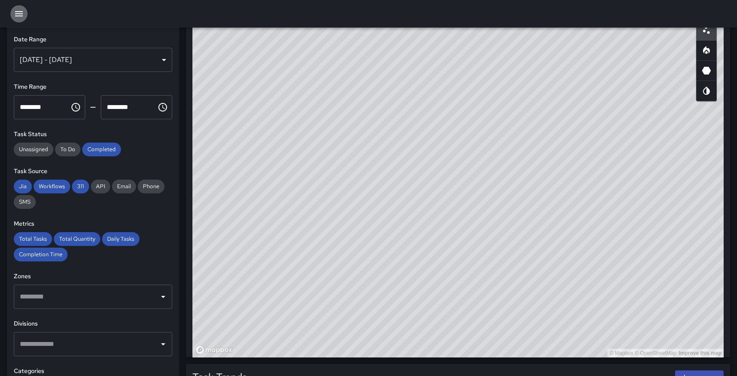
click at [20, 13] on icon "button" at bounding box center [19, 14] width 10 height 10
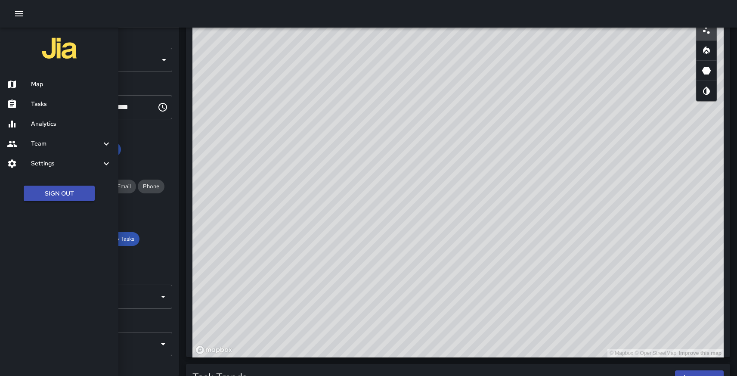
click at [43, 159] on h6 "Settings" at bounding box center [66, 163] width 70 height 9
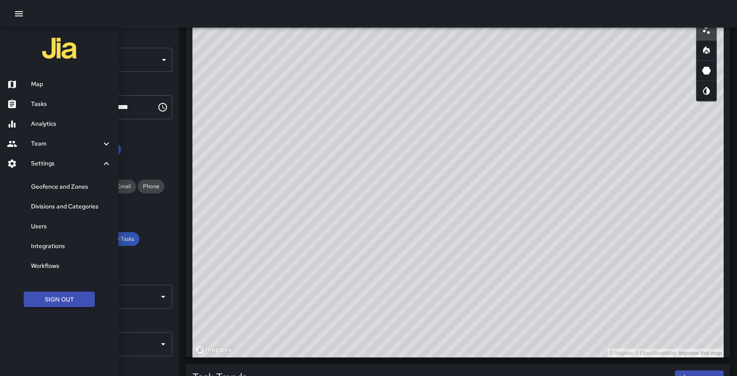
click at [49, 184] on h6 "Geofence and Zones" at bounding box center [71, 186] width 80 height 9
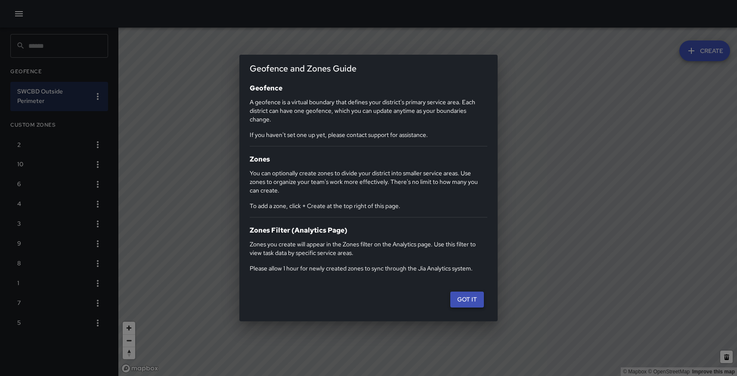
click at [469, 299] on button "Got it" at bounding box center [467, 299] width 34 height 16
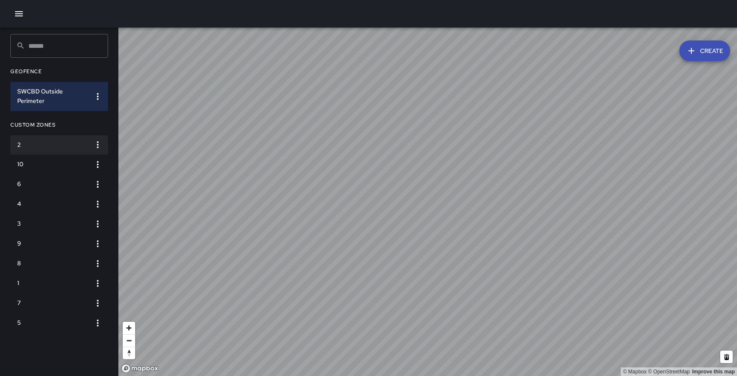
click at [38, 143] on h6 "2" at bounding box center [52, 144] width 70 height 9
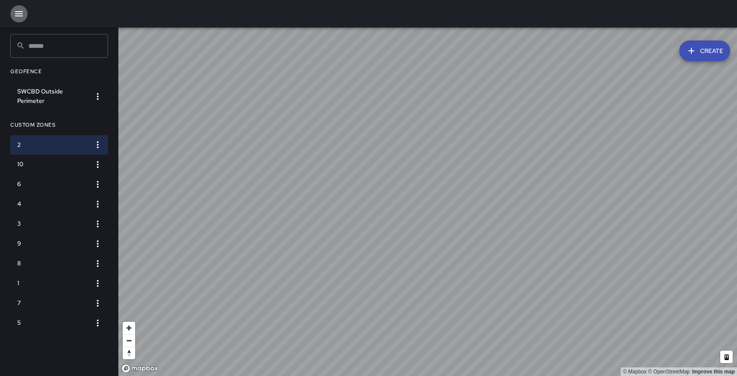
click at [11, 11] on button "button" at bounding box center [18, 13] width 17 height 17
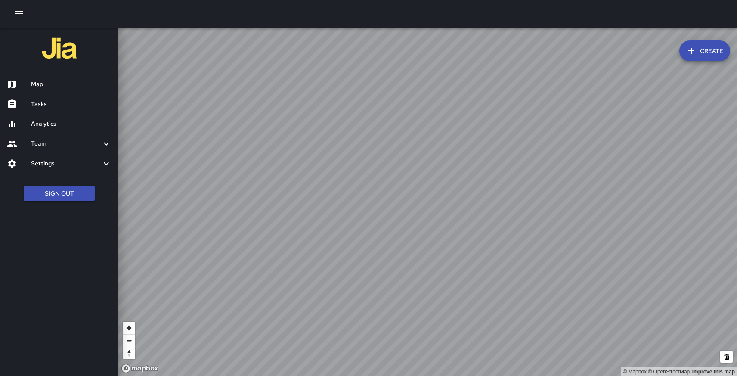
click at [37, 84] on h6 "Map" at bounding box center [71, 84] width 80 height 9
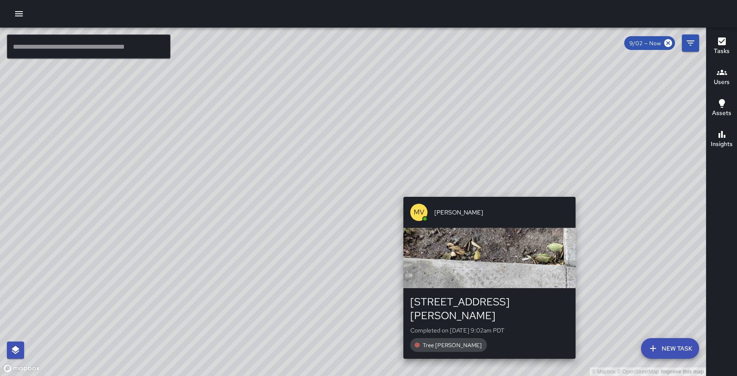
click at [486, 194] on div "[PERSON_NAME] [STREET_ADDRESS][PERSON_NAME] Completed on [DATE] 9:02am PDT Tree…" at bounding box center [489, 277] width 179 height 169
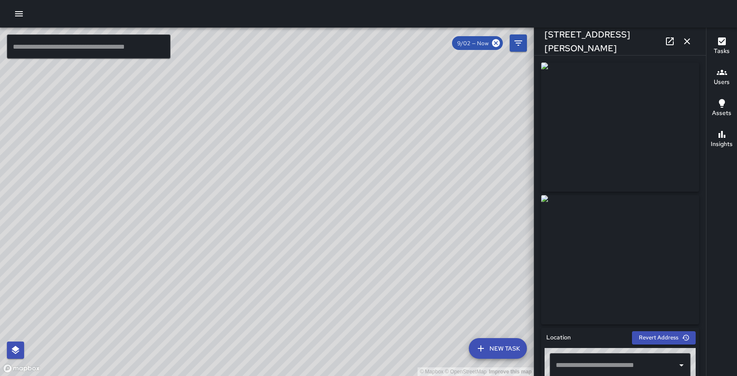
type input "**********"
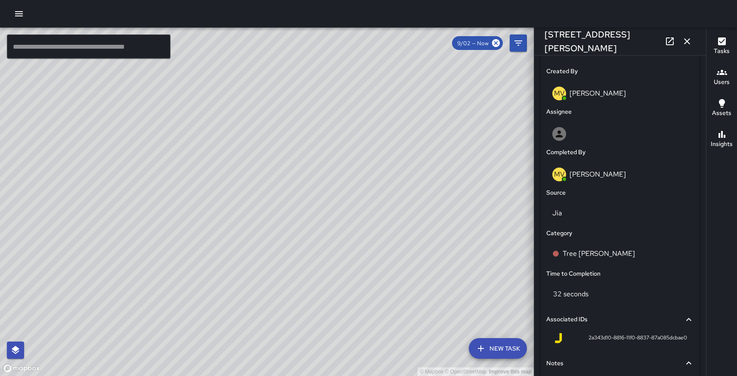
scroll to position [442, 0]
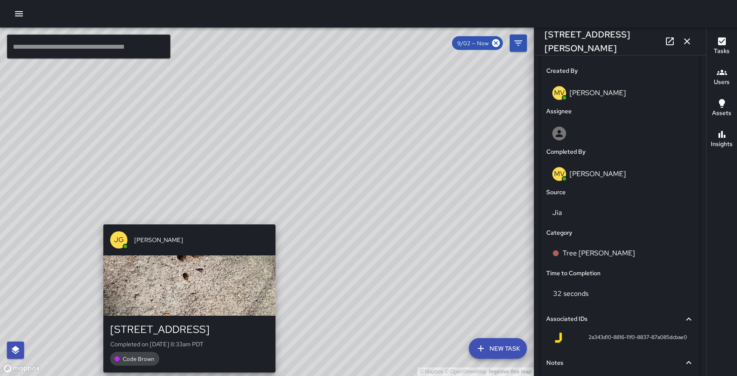
click at [186, 220] on div "© Mapbox © OpenStreetMap Improve this map [PERSON_NAME] [STREET_ADDRESS] Comple…" at bounding box center [267, 202] width 534 height 348
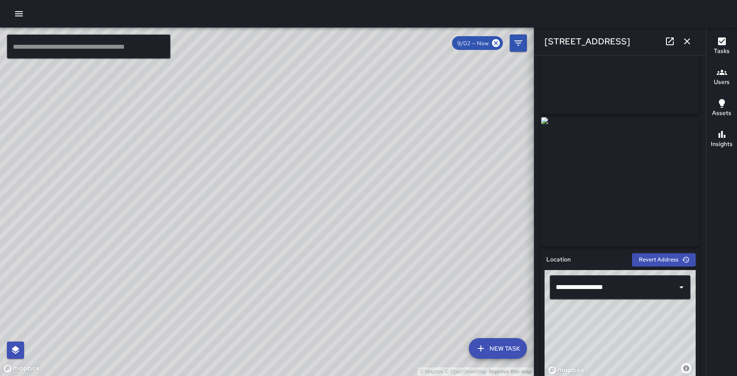
scroll to position [0, 0]
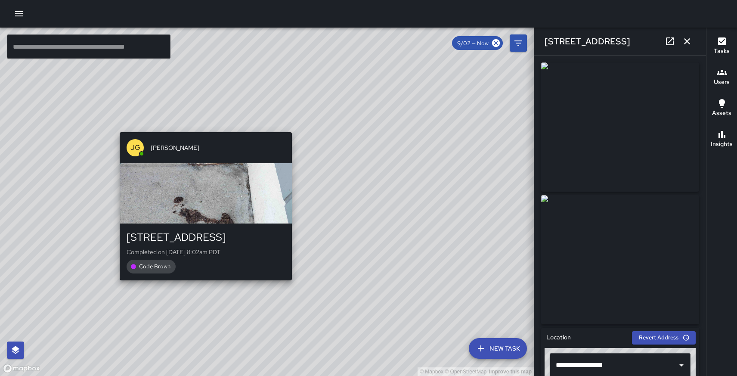
click at [203, 127] on div "© Mapbox © OpenStreetMap Improve this map [PERSON_NAME] [STREET_ADDRESS] Comple…" at bounding box center [267, 202] width 534 height 348
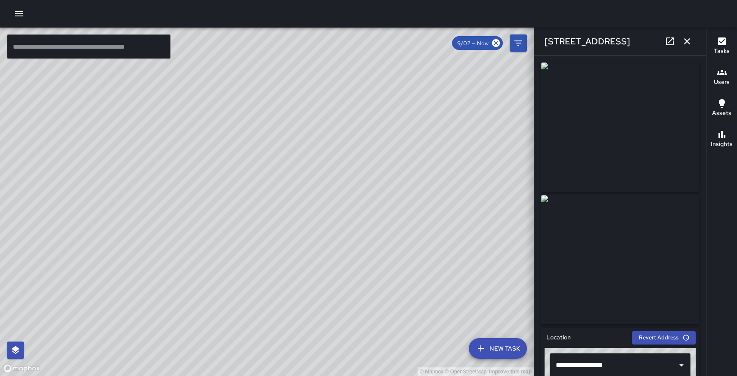
click at [455, 208] on div "© Mapbox © OpenStreetMap Improve this map [PERSON_NAME] [STREET_ADDRESS][PERSON…" at bounding box center [267, 202] width 534 height 348
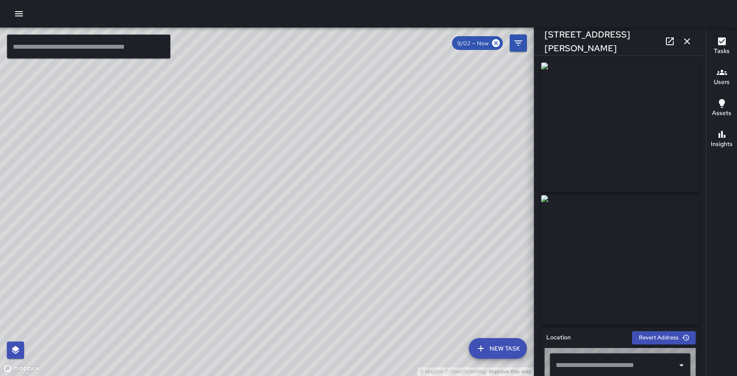
type input "**********"
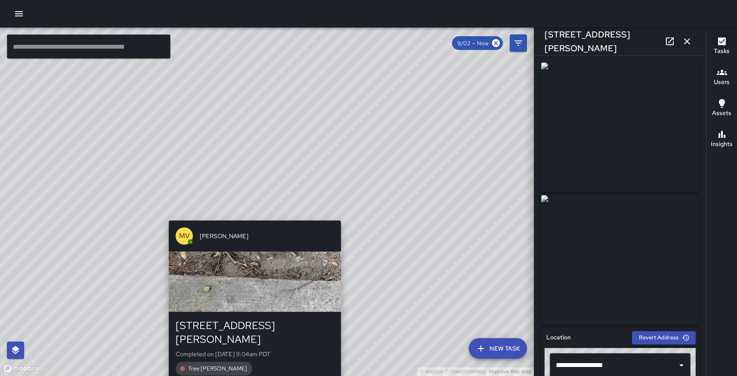
click at [252, 213] on div "© Mapbox © OpenStreetMap Improve this map [PERSON_NAME] [STREET_ADDRESS][PERSON…" at bounding box center [267, 202] width 534 height 348
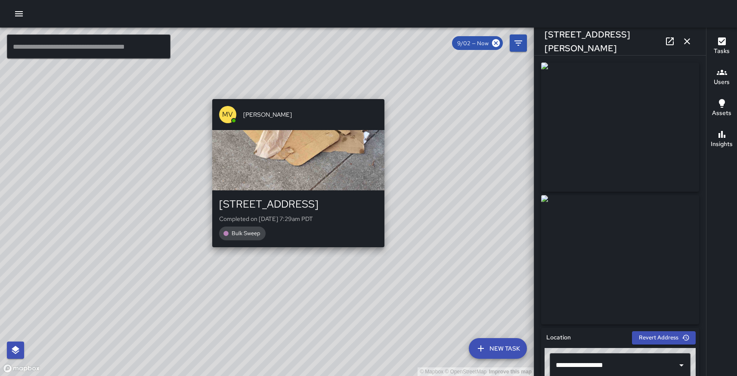
click at [294, 93] on div "© Mapbox © OpenStreetMap Improve this map [PERSON_NAME] [STREET_ADDRESS] Comple…" at bounding box center [267, 202] width 534 height 348
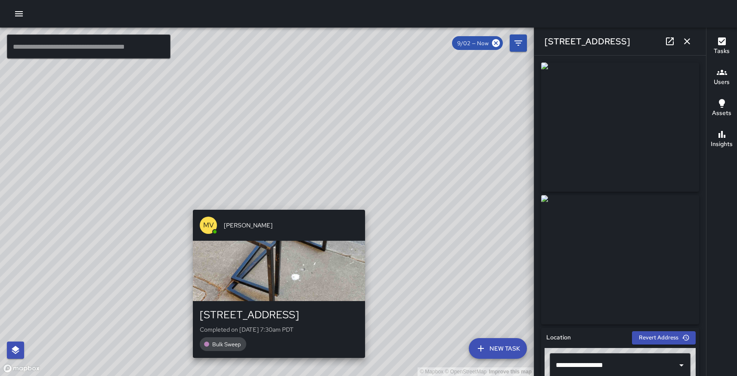
click at [275, 202] on div "© Mapbox © OpenStreetMap Improve this map [PERSON_NAME][GEOGRAPHIC_DATA] [STREE…" at bounding box center [267, 202] width 534 height 348
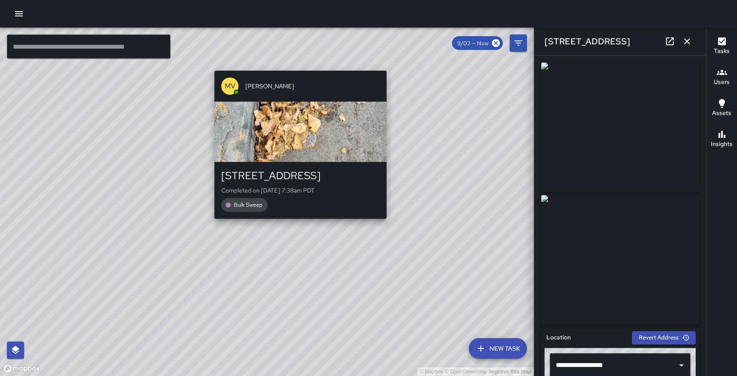
click at [303, 222] on div "© Mapbox © OpenStreetMap Improve this map [PERSON_NAME][GEOGRAPHIC_DATA] [STREE…" at bounding box center [267, 202] width 534 height 348
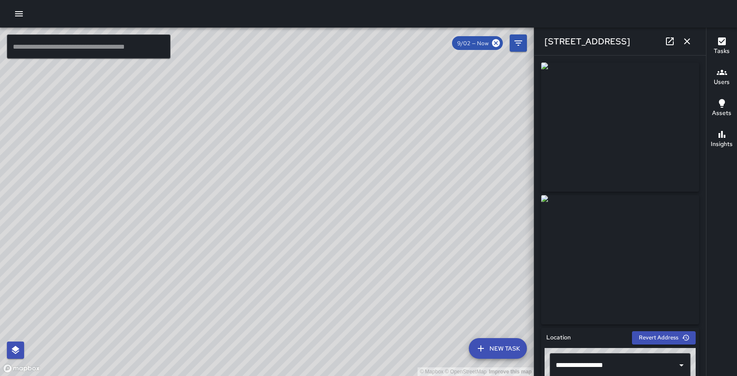
drag, startPoint x: 148, startPoint y: 243, endPoint x: 19, endPoint y: 117, distance: 181.1
click at [19, 117] on div "© Mapbox © OpenStreetMap Improve this map" at bounding box center [267, 202] width 534 height 348
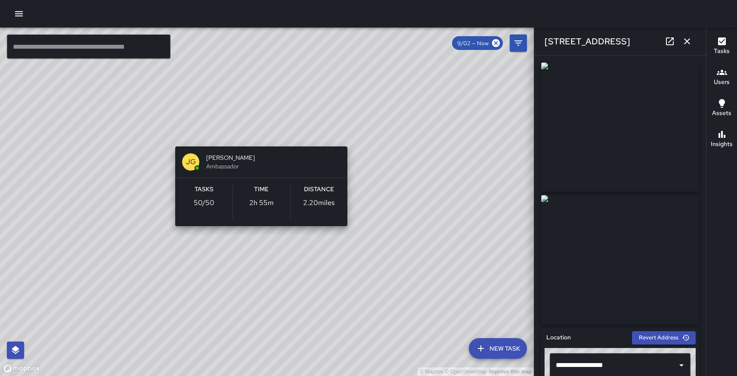
drag, startPoint x: 40, startPoint y: 222, endPoint x: 281, endPoint y: 136, distance: 256.1
click at [279, 138] on div "© Mapbox © OpenStreetMap Improve this map [PERSON_NAME] Ambassador Tasks 50 / 5…" at bounding box center [267, 202] width 534 height 348
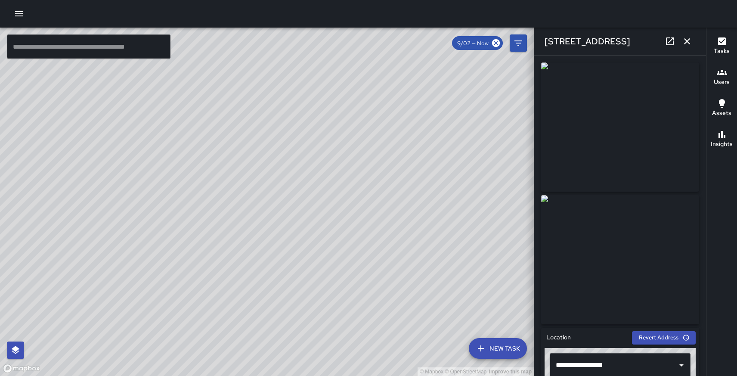
click at [686, 45] on icon "button" at bounding box center [687, 41] width 10 height 10
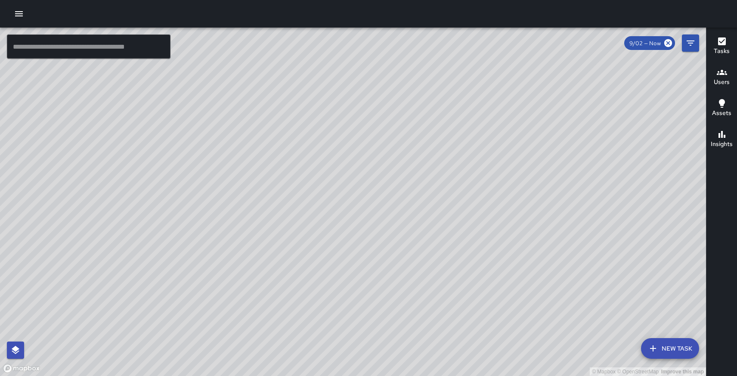
drag, startPoint x: 277, startPoint y: 138, endPoint x: 266, endPoint y: 379, distance: 241.3
click at [266, 375] on html "© Mapbox © OpenStreetMap Improve this map ​ New Task 9/02 — Now Map Layers Task…" at bounding box center [368, 188] width 737 height 376
drag, startPoint x: 99, startPoint y: 167, endPoint x: 269, endPoint y: 208, distance: 173.9
click at [268, 207] on div "© Mapbox © OpenStreetMap Improve this map" at bounding box center [353, 202] width 706 height 348
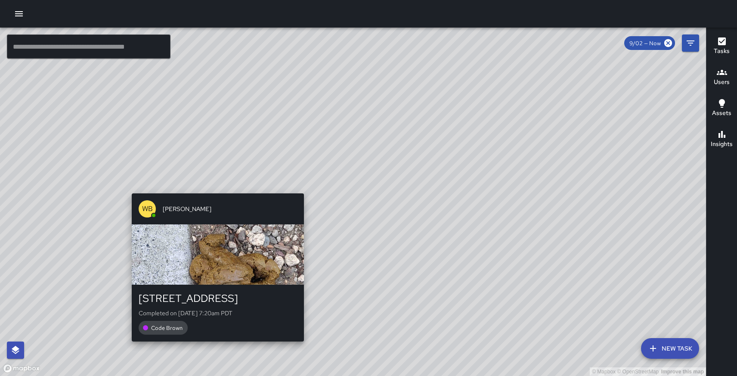
click at [213, 188] on div "© Mapbox © OpenStreetMap Improve this map WB [PERSON_NAME][GEOGRAPHIC_DATA][STR…" at bounding box center [353, 202] width 706 height 348
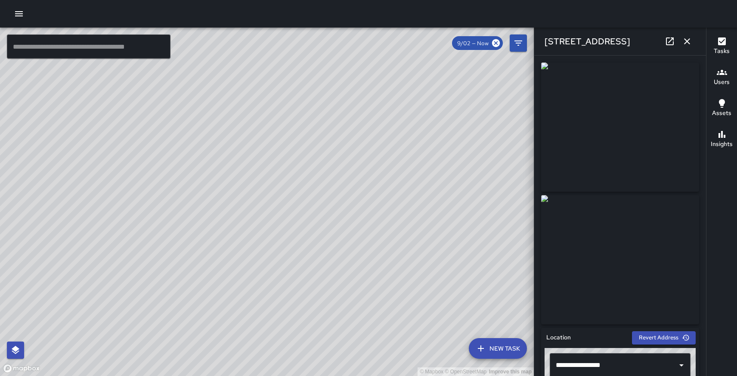
click at [278, 205] on div "© Mapbox © OpenStreetMap Improve this map WB [PERSON_NAME][GEOGRAPHIC_DATA][STR…" at bounding box center [267, 202] width 534 height 348
type input "**********"
click at [244, 192] on div "© Mapbox © OpenStreetMap Improve this map WB [PERSON_NAME][GEOGRAPHIC_DATA][STR…" at bounding box center [267, 202] width 534 height 348
click at [241, 175] on div "© Mapbox © OpenStreetMap Improve this map WB [PERSON_NAME][GEOGRAPHIC_DATA][STR…" at bounding box center [267, 202] width 534 height 348
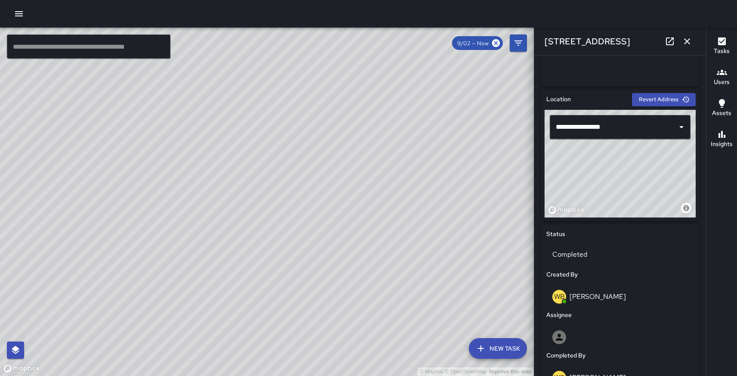
scroll to position [240, 0]
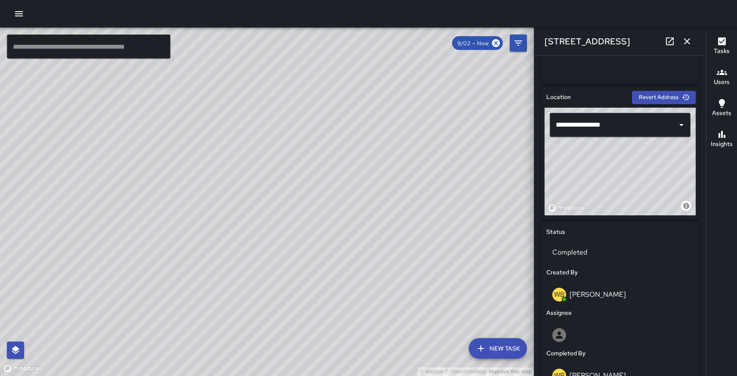
click at [377, 271] on div "© Mapbox © OpenStreetMap Improve this map WB [PERSON_NAME] [STREET_ADDRESS] Com…" at bounding box center [267, 202] width 534 height 348
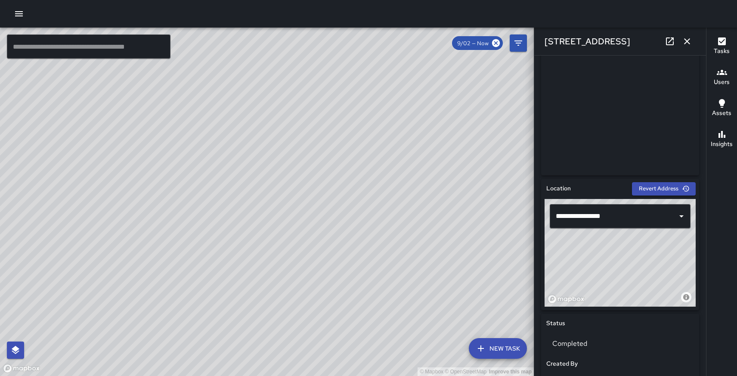
scroll to position [0, 0]
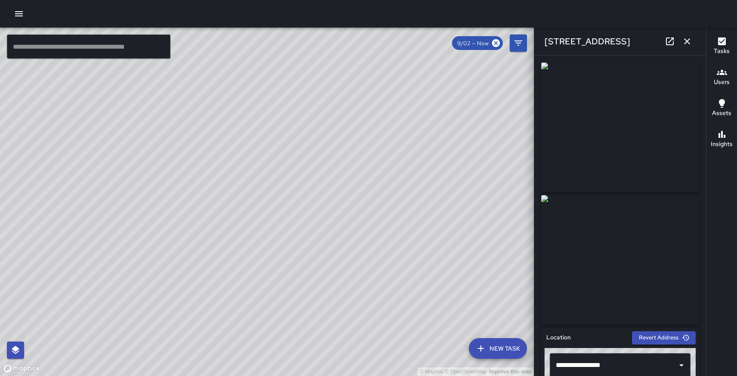
click at [104, 87] on div "© Mapbox © OpenStreetMap Improve this map WB [PERSON_NAME] [STREET_ADDRESS][PER…" at bounding box center [267, 202] width 534 height 348
click at [84, 190] on div "© Mapbox © OpenStreetMap Improve this map EB [PERSON_NAME] [STREET_ADDRESS] Com…" at bounding box center [267, 202] width 534 height 348
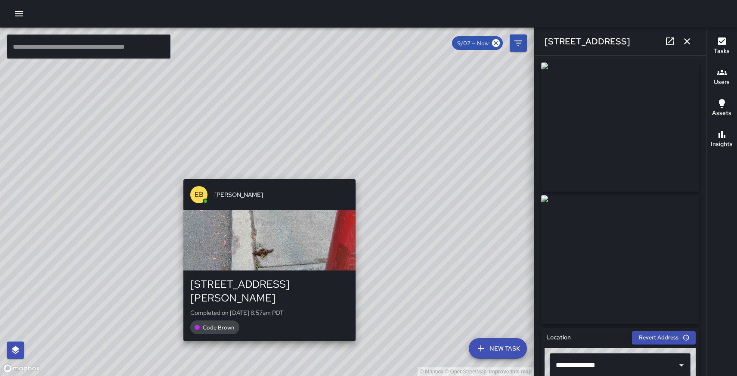
click at [266, 172] on div "© Mapbox © OpenStreetMap Improve this map EB [PERSON_NAME] [STREET_ADDRESS][PER…" at bounding box center [267, 202] width 534 height 348
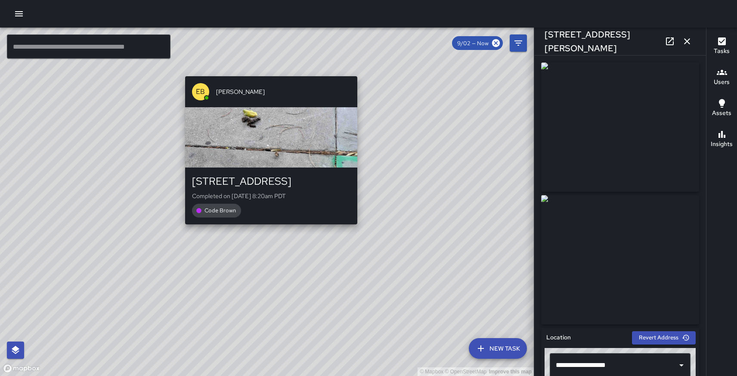
click at [269, 229] on div "© Mapbox © OpenStreetMap Improve this map EB [PERSON_NAME] [STREET_ADDRESS] Com…" at bounding box center [267, 202] width 534 height 348
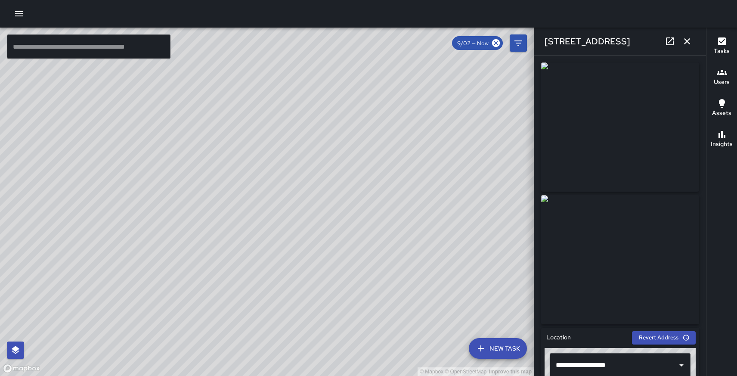
click at [299, 134] on div "© Mapbox © OpenStreetMap Improve this map EB [PERSON_NAME] [STREET_ADDRESS][PER…" at bounding box center [267, 202] width 534 height 348
click at [337, 111] on div "© Mapbox © OpenStreetMap Improve this map EB [PERSON_NAME] [STREET_ADDRESS] Com…" at bounding box center [267, 202] width 534 height 348
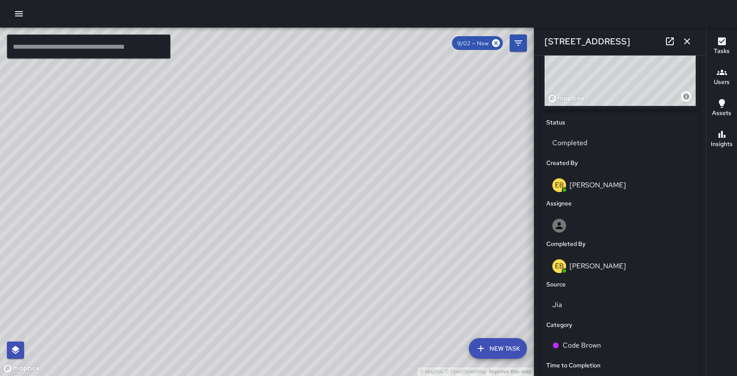
scroll to position [338, 0]
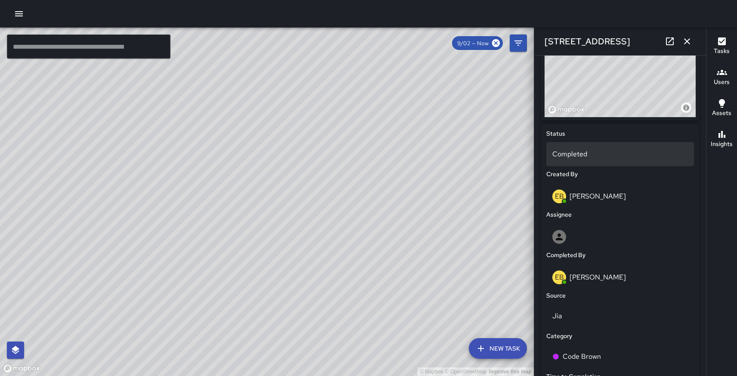
click at [585, 155] on p "Completed" at bounding box center [620, 154] width 136 height 10
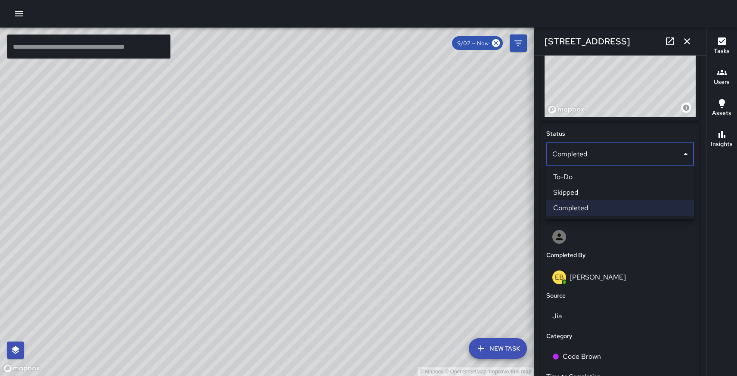
click at [569, 191] on li "Skipped" at bounding box center [620, 192] width 148 height 15
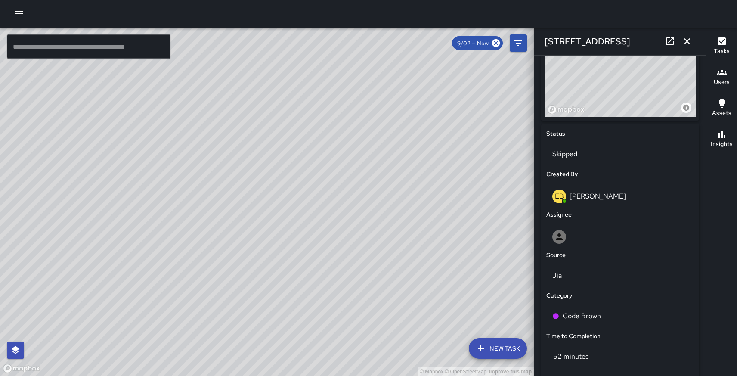
click at [308, 255] on div "© Mapbox © OpenStreetMap Improve this map" at bounding box center [267, 202] width 534 height 348
click at [688, 41] on icon "button" at bounding box center [687, 41] width 10 height 10
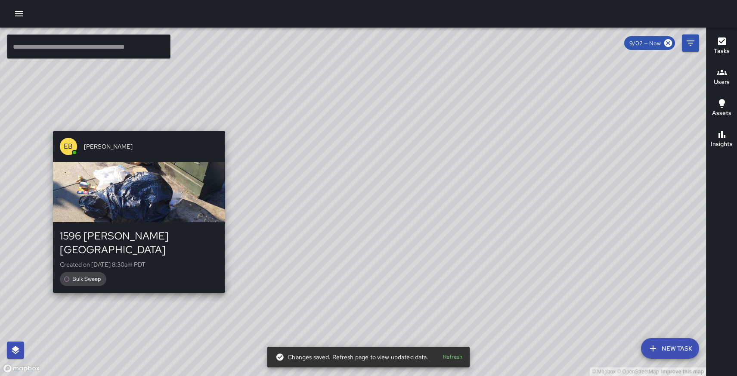
click at [134, 285] on div "© Mapbox © OpenStreetMap Improve this map EB [PERSON_NAME] [STREET_ADDRESS][PER…" at bounding box center [353, 202] width 706 height 348
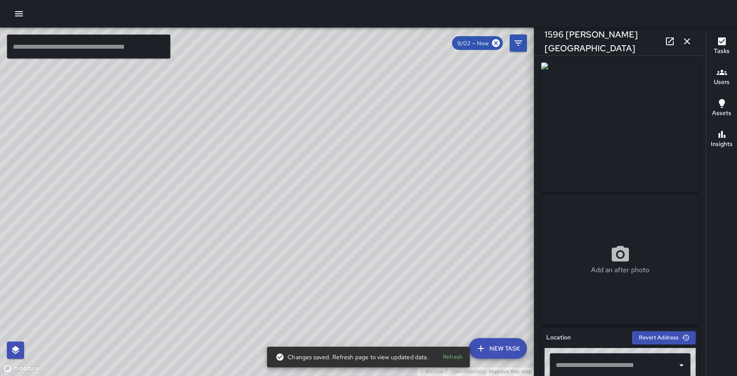
type input "**********"
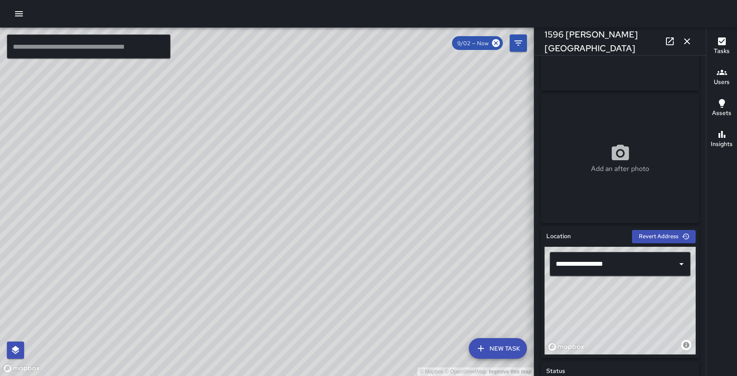
scroll to position [30, 0]
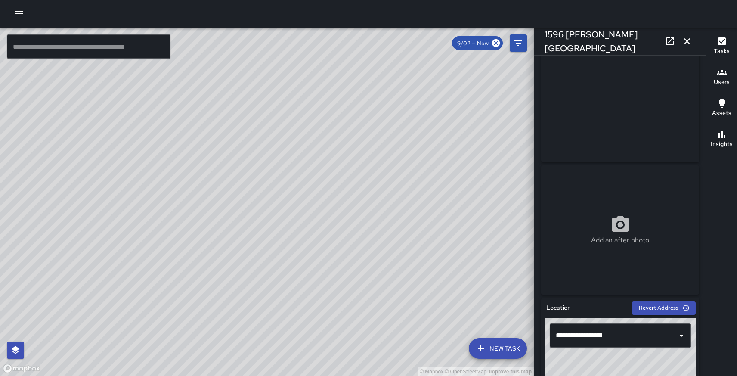
click at [686, 42] on icon "button" at bounding box center [687, 41] width 6 height 6
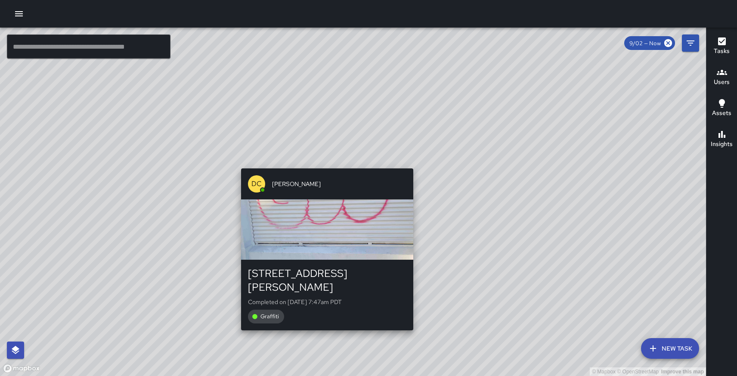
click at [409, 161] on div "© Mapbox © OpenStreetMap Improve this map DC [PERSON_NAME] [STREET_ADDRESS][PER…" at bounding box center [353, 202] width 706 height 348
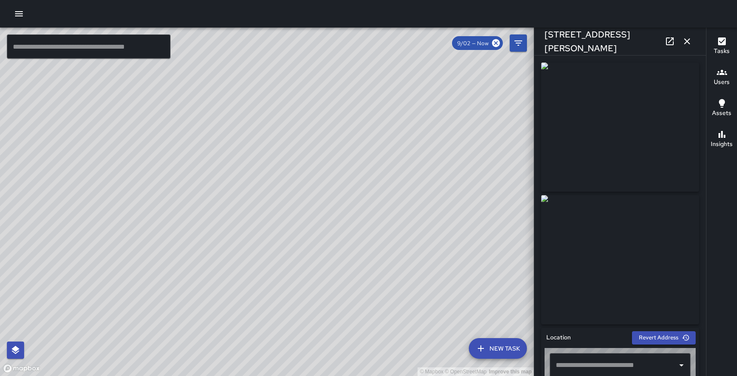
type input "**********"
click at [685, 42] on icon "button" at bounding box center [687, 41] width 6 height 6
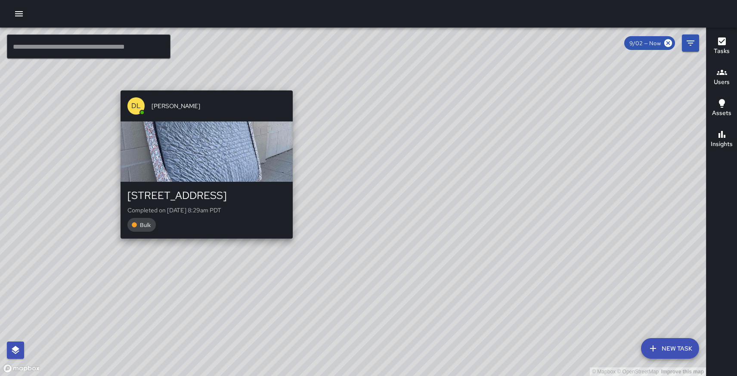
click at [289, 244] on div "© Mapbox © OpenStreetMap Improve this map DL [PERSON_NAME] [STREET_ADDRESS] Com…" at bounding box center [353, 202] width 706 height 348
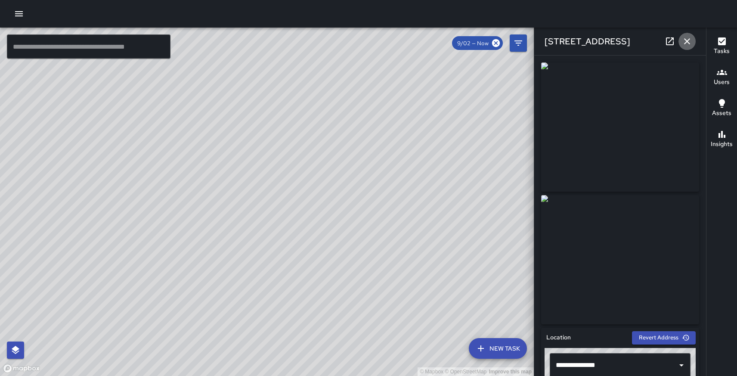
click at [688, 40] on icon "button" at bounding box center [687, 41] width 6 height 6
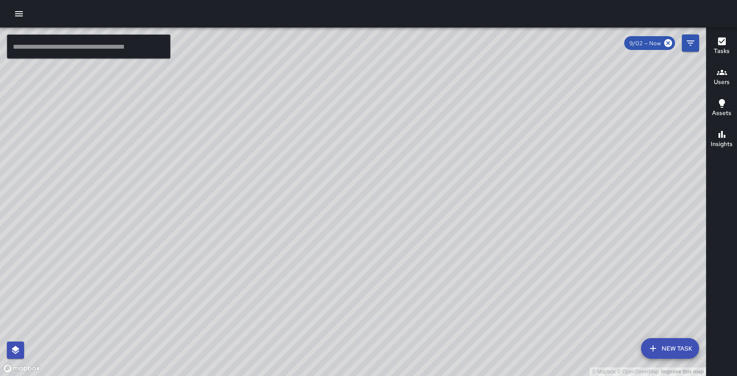
click at [362, 192] on div "© Mapbox © OpenStreetMap Improve this map WB [PERSON_NAME] [STREET_ADDRESS][PER…" at bounding box center [353, 202] width 706 height 348
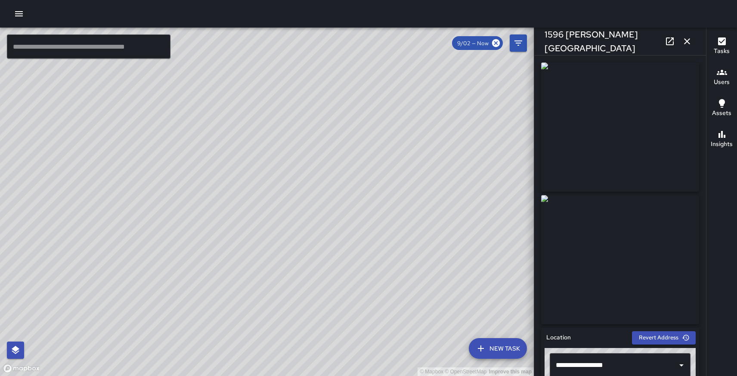
click at [686, 40] on icon "button" at bounding box center [687, 41] width 10 height 10
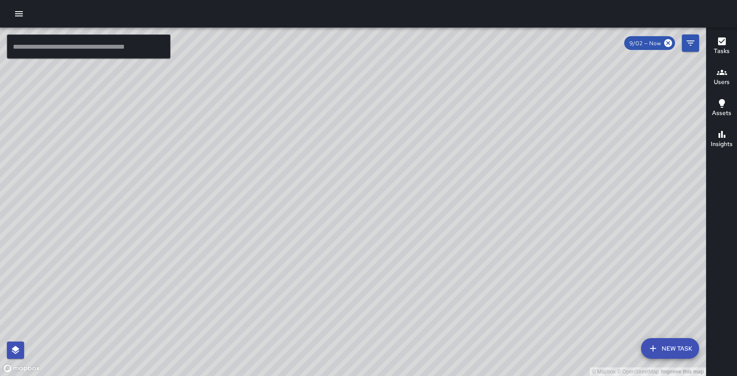
drag, startPoint x: 533, startPoint y: 241, endPoint x: 347, endPoint y: 210, distance: 187.9
click at [348, 210] on div "© Mapbox © OpenStreetMap Improve this map" at bounding box center [353, 202] width 706 height 348
drag, startPoint x: 517, startPoint y: 306, endPoint x: 477, endPoint y: 178, distance: 134.0
click at [477, 178] on div "© Mapbox © OpenStreetMap Improve this map" at bounding box center [353, 202] width 706 height 348
drag, startPoint x: 516, startPoint y: 269, endPoint x: 449, endPoint y: 137, distance: 148.0
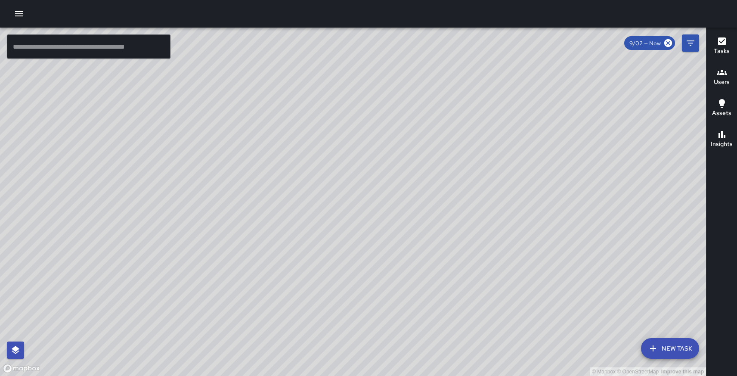
click at [449, 137] on div "© Mapbox © OpenStreetMap Improve this map" at bounding box center [353, 202] width 706 height 348
drag, startPoint x: 451, startPoint y: 215, endPoint x: 256, endPoint y: 210, distance: 194.6
click at [256, 210] on div "© Mapbox © OpenStreetMap Improve this map" at bounding box center [353, 202] width 706 height 348
drag, startPoint x: 476, startPoint y: 292, endPoint x: 483, endPoint y: 194, distance: 98.8
click at [483, 194] on div "© Mapbox © OpenStreetMap Improve this map" at bounding box center [353, 202] width 706 height 348
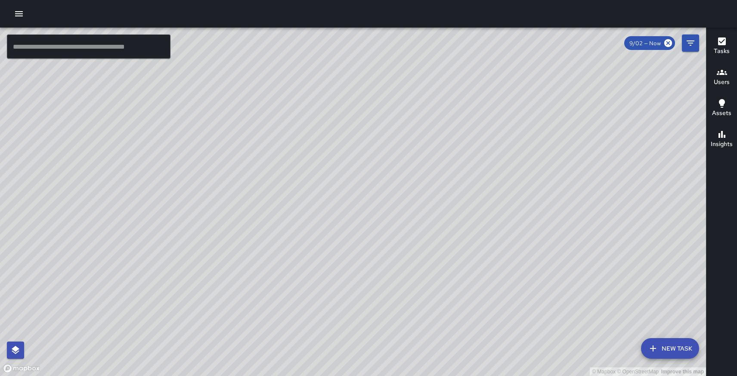
drag, startPoint x: 481, startPoint y: 290, endPoint x: 319, endPoint y: 243, distance: 168.9
click at [319, 243] on div "© Mapbox © OpenStreetMap Improve this map" at bounding box center [353, 202] width 706 height 348
drag, startPoint x: 349, startPoint y: 308, endPoint x: 303, endPoint y: 202, distance: 115.3
click at [303, 202] on div "© Mapbox © OpenStreetMap Improve this map" at bounding box center [353, 202] width 706 height 348
click at [436, 110] on div "© Mapbox © OpenStreetMap Improve this map" at bounding box center [353, 202] width 706 height 348
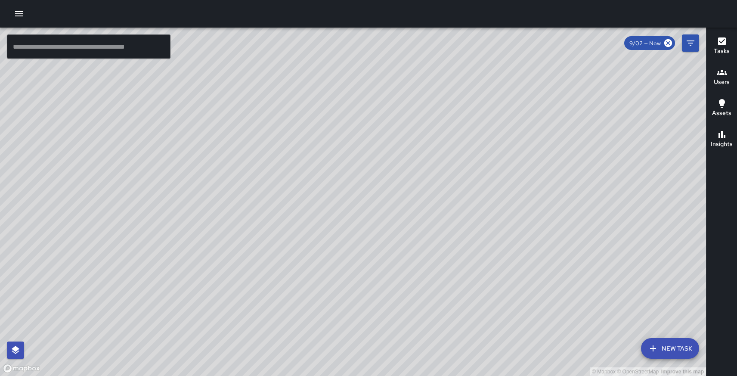
drag, startPoint x: 548, startPoint y: 197, endPoint x: 554, endPoint y: 95, distance: 102.2
click at [554, 95] on div "© Mapbox © OpenStreetMap Improve this map" at bounding box center [353, 202] width 706 height 348
